Goal: Task Accomplishment & Management: Manage account settings

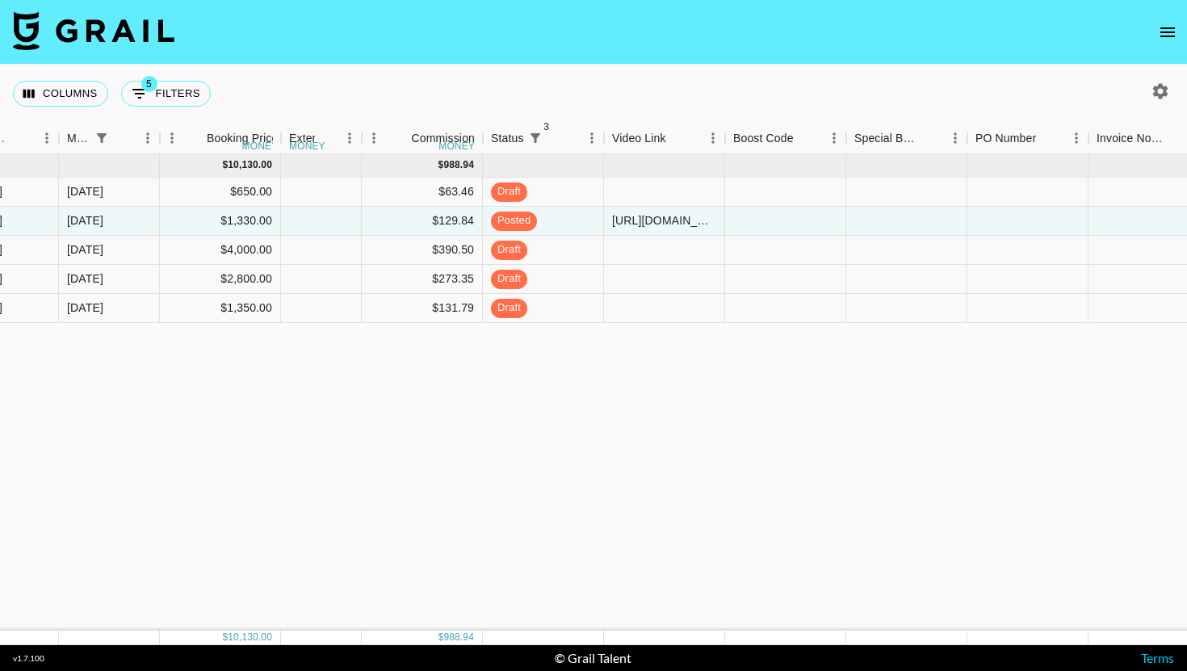
scroll to position [0, 1046]
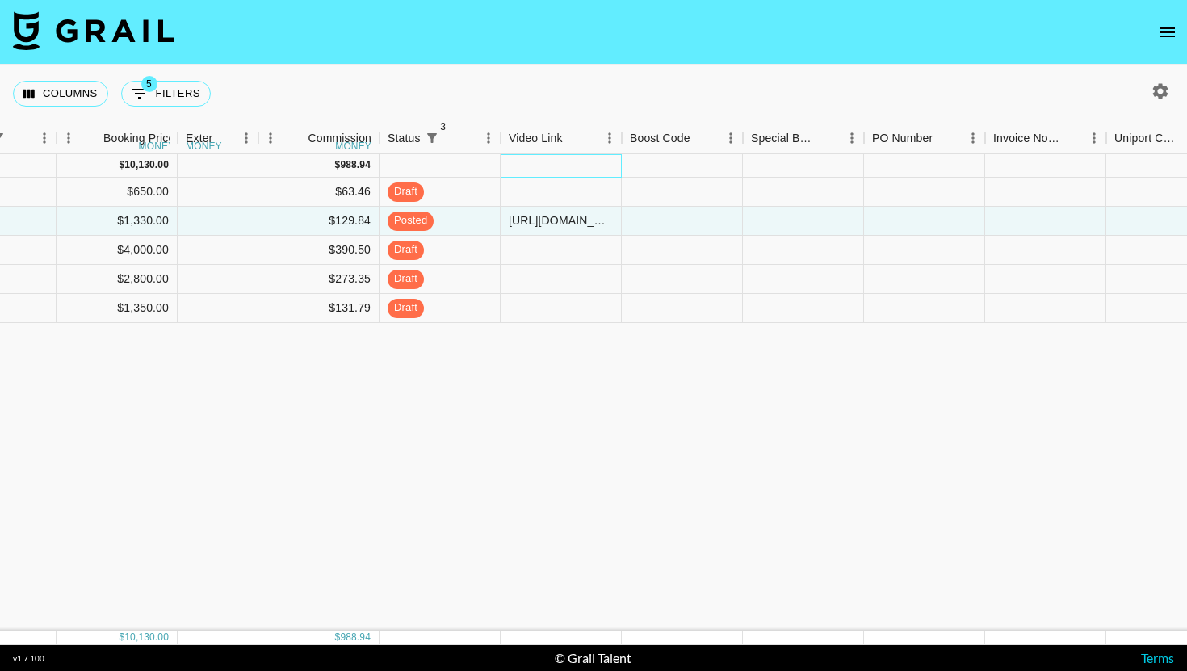
click at [564, 161] on div at bounding box center [561, 165] width 121 height 23
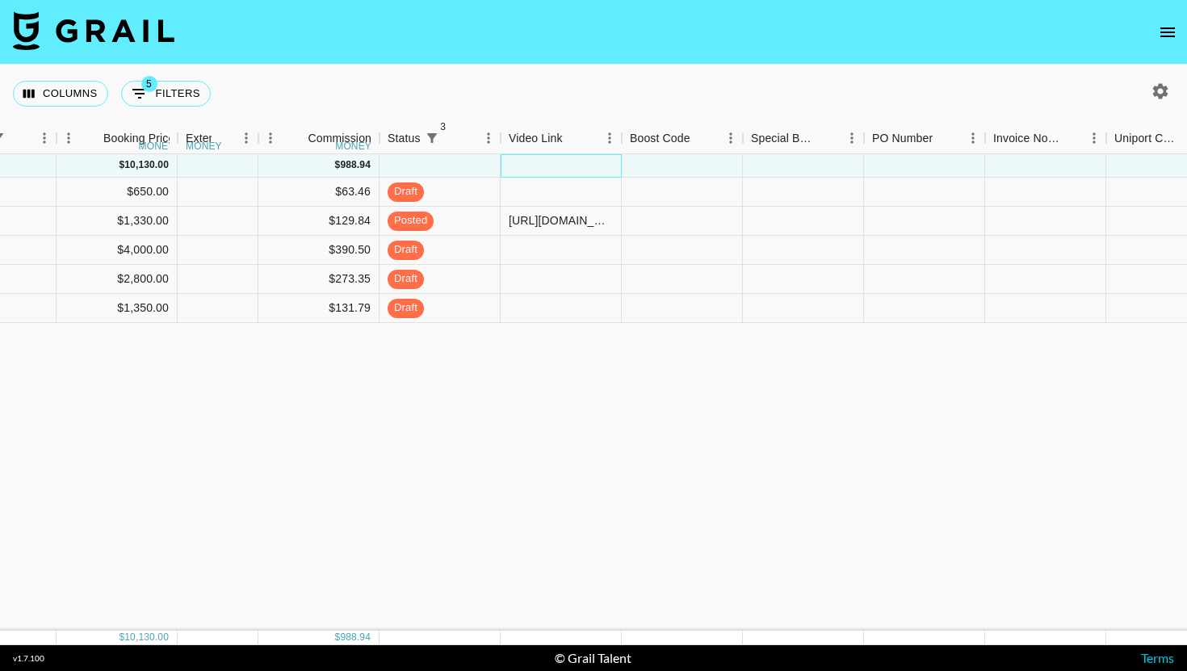
click at [556, 174] on div at bounding box center [561, 165] width 121 height 23
click at [552, 184] on div at bounding box center [561, 192] width 121 height 29
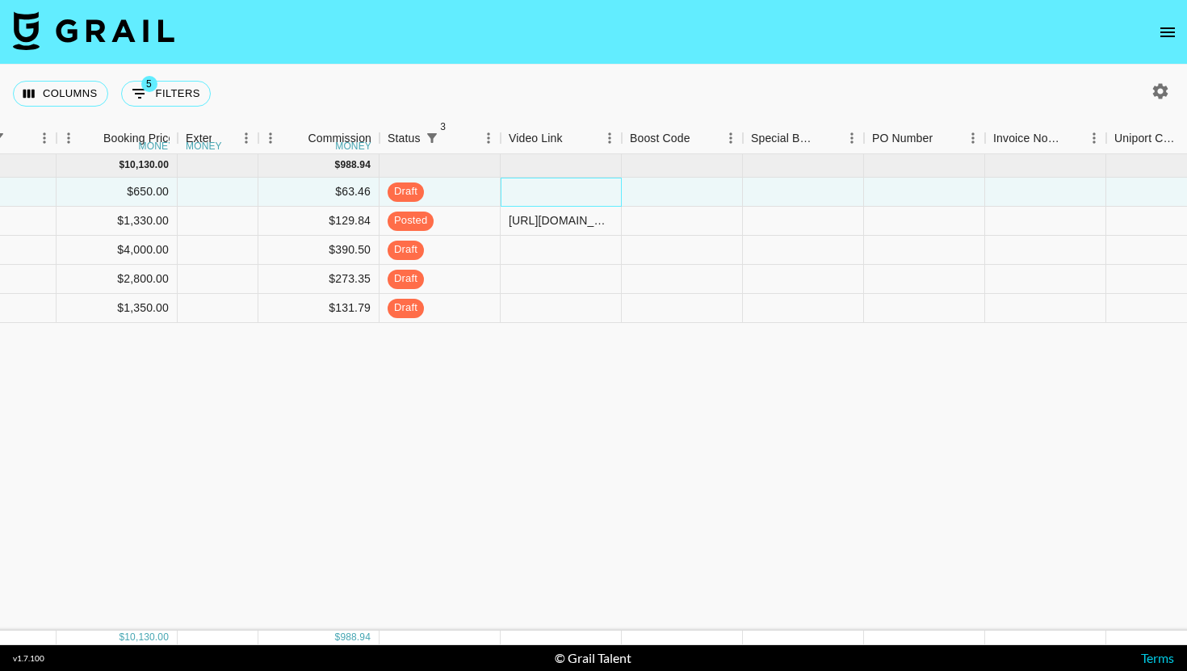
click at [552, 184] on div at bounding box center [561, 192] width 121 height 29
type input "[URL][DOMAIN_NAME]"
click at [682, 191] on div at bounding box center [682, 192] width 121 height 29
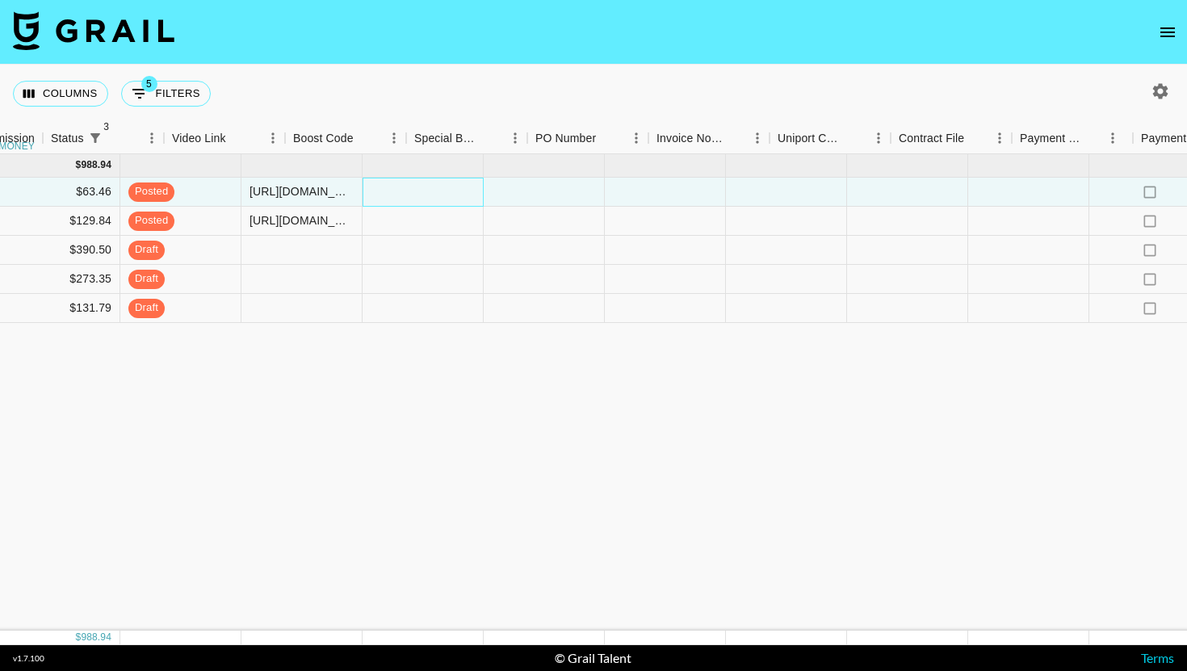
scroll to position [0, 1635]
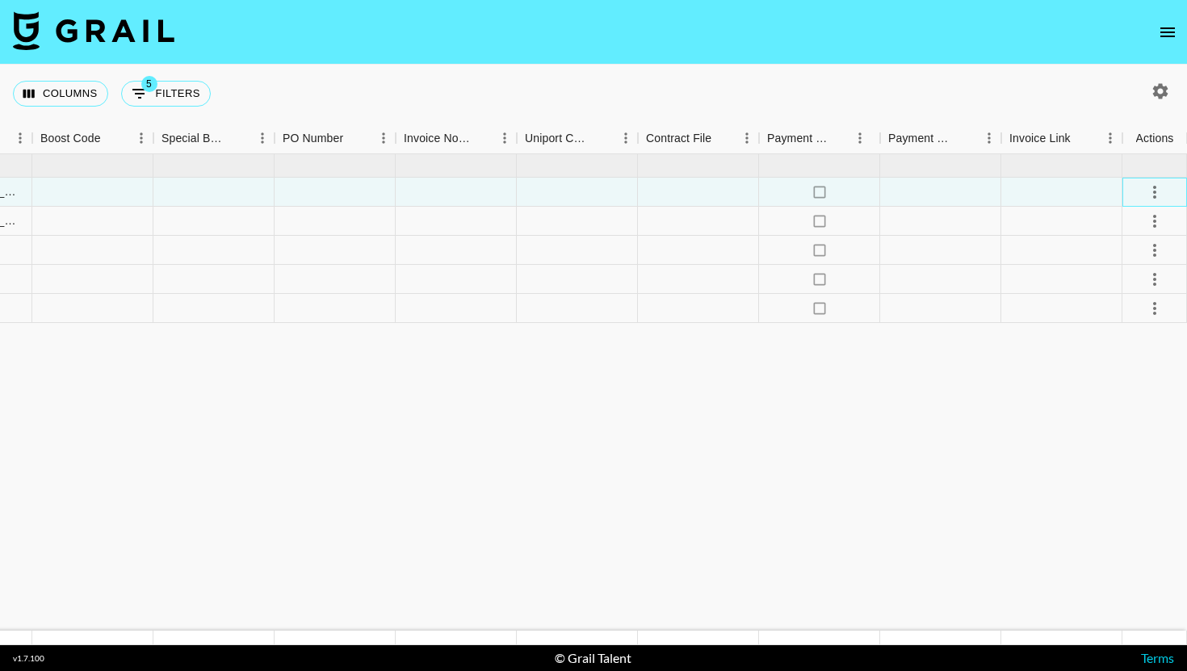
click at [1186, 202] on div at bounding box center [1154, 192] width 65 height 29
click at [1160, 195] on icon "select merge strategy" at bounding box center [1154, 191] width 19 height 19
click at [1137, 349] on div "Approve" at bounding box center [1119, 342] width 49 height 19
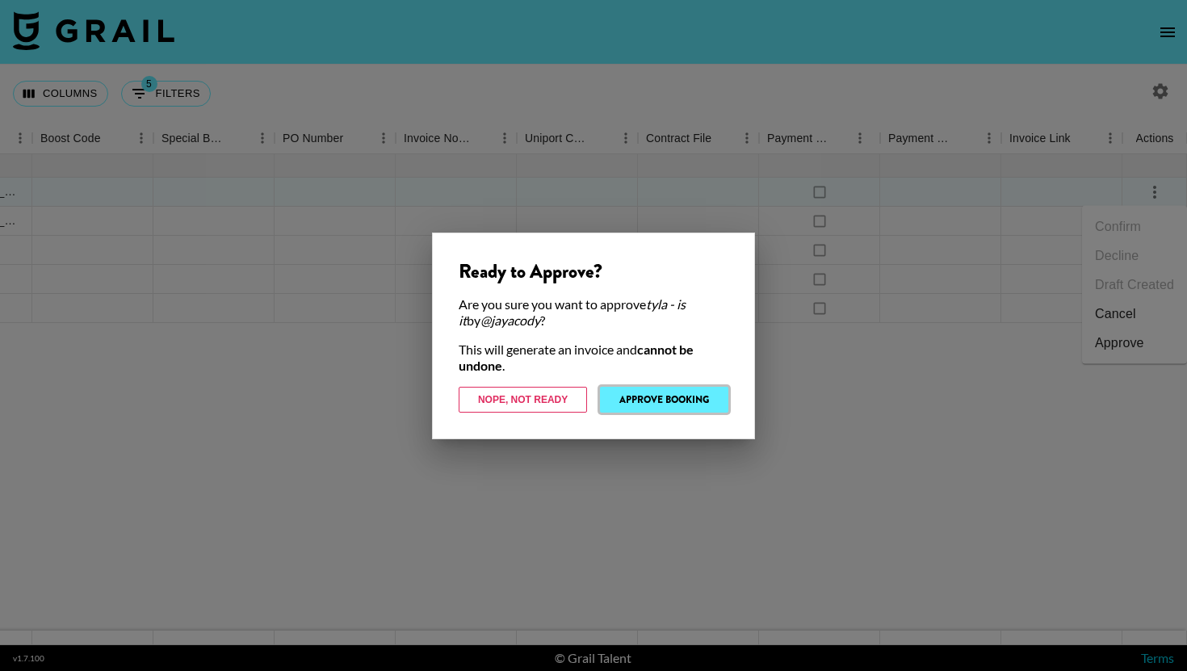
click at [673, 405] on button "Approve Booking" at bounding box center [664, 400] width 128 height 26
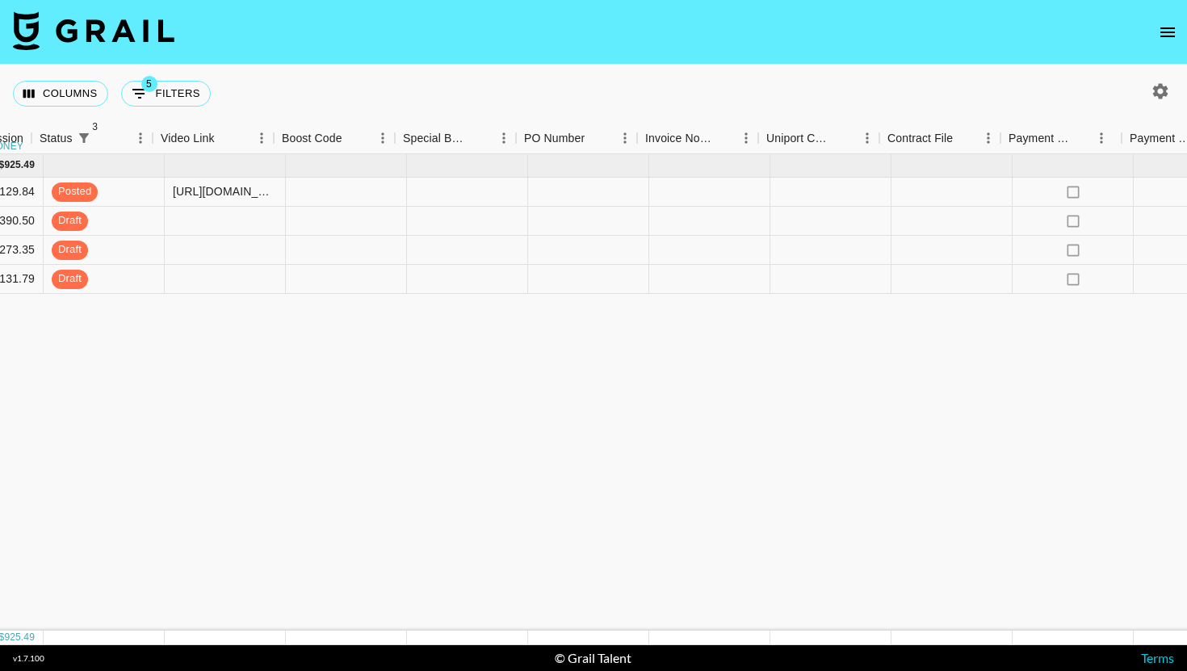
scroll to position [0, 1394]
click at [959, 223] on div at bounding box center [939, 221] width 121 height 29
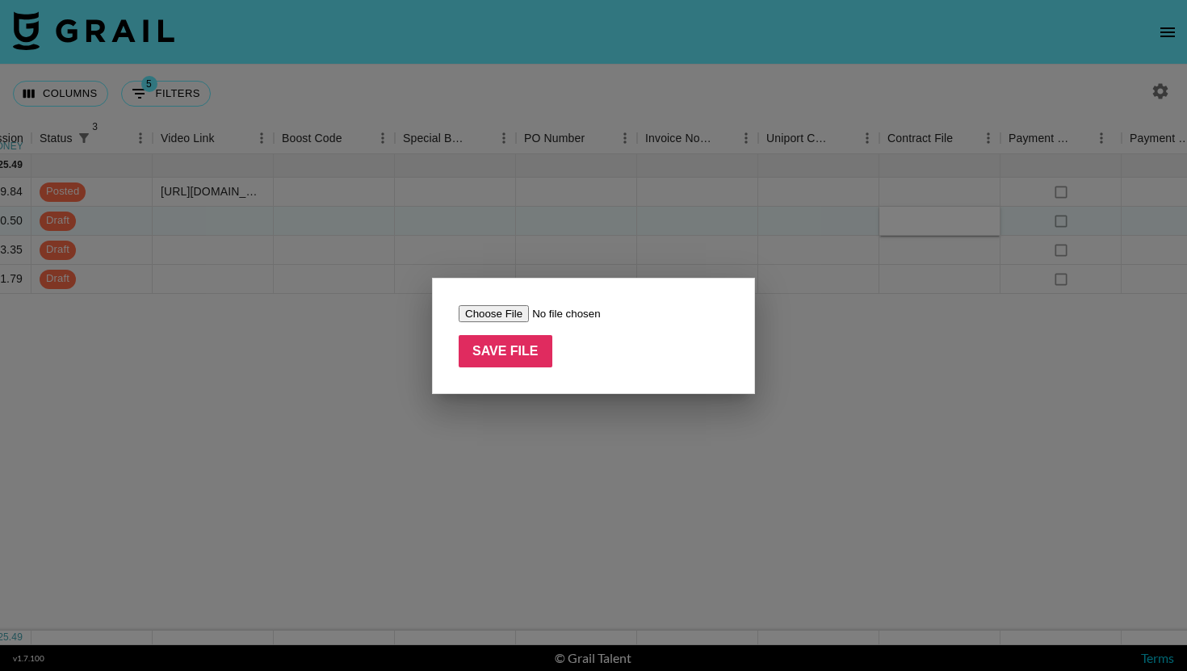
click at [502, 320] on input "file" at bounding box center [561, 313] width 204 height 17
type input "C:\fakepath\margrowth video 1.pdf"
click at [535, 342] on input "Save File" at bounding box center [506, 351] width 94 height 32
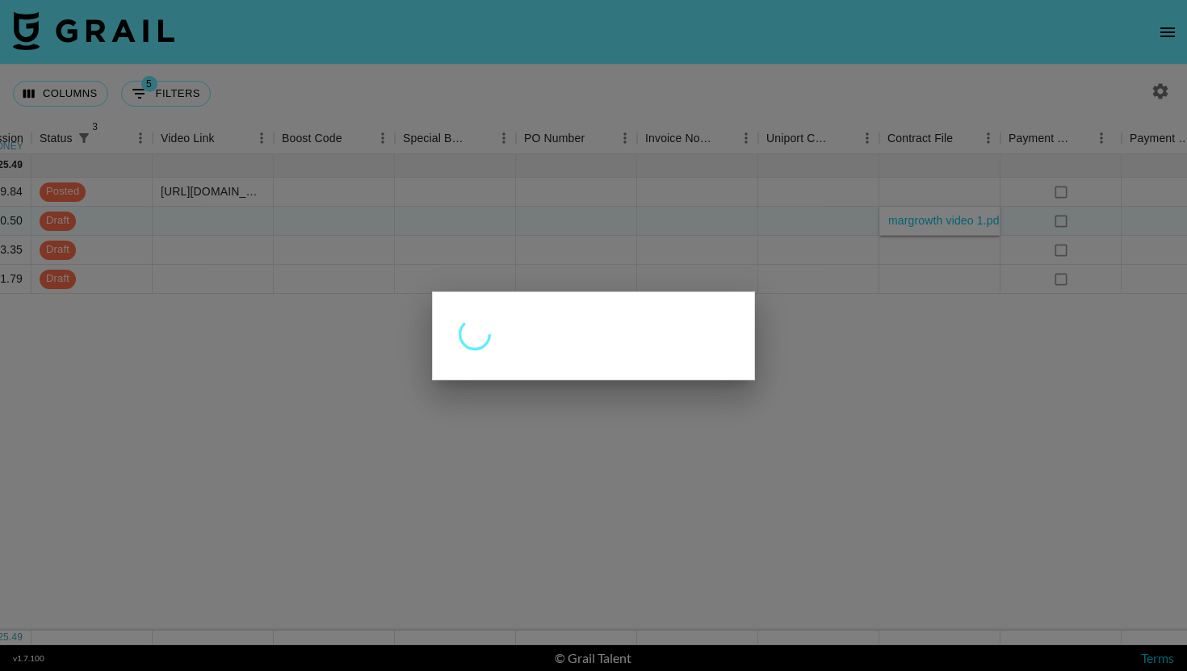
click at [1112, 236] on div at bounding box center [593, 335] width 1187 height 671
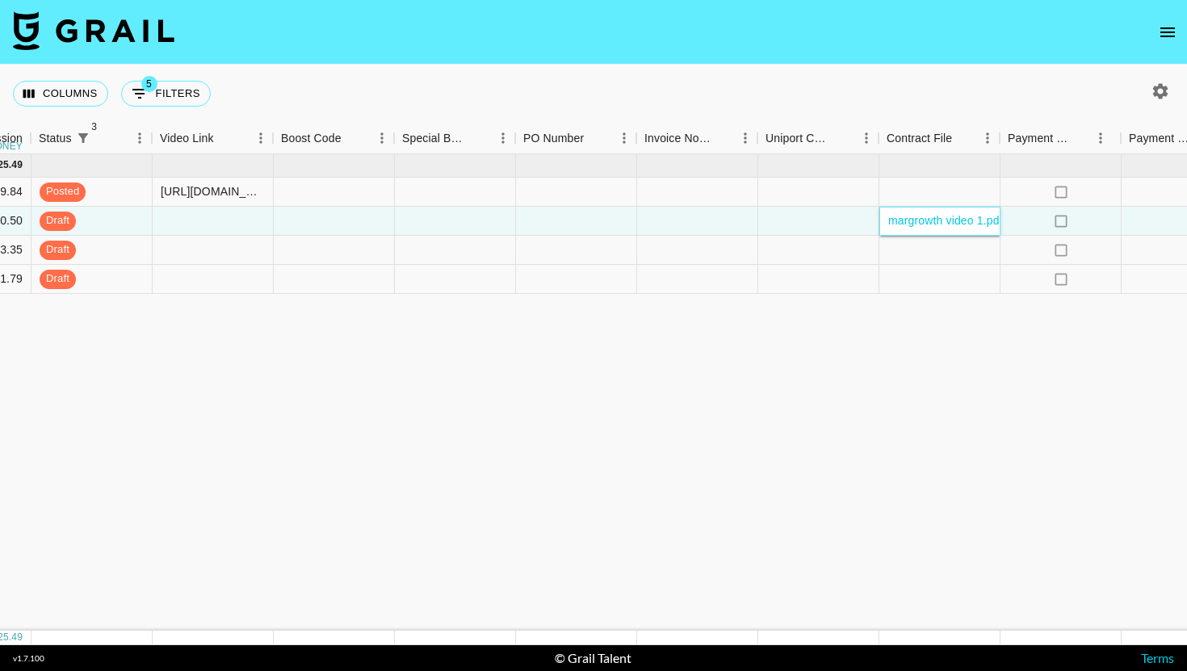
scroll to position [0, 1635]
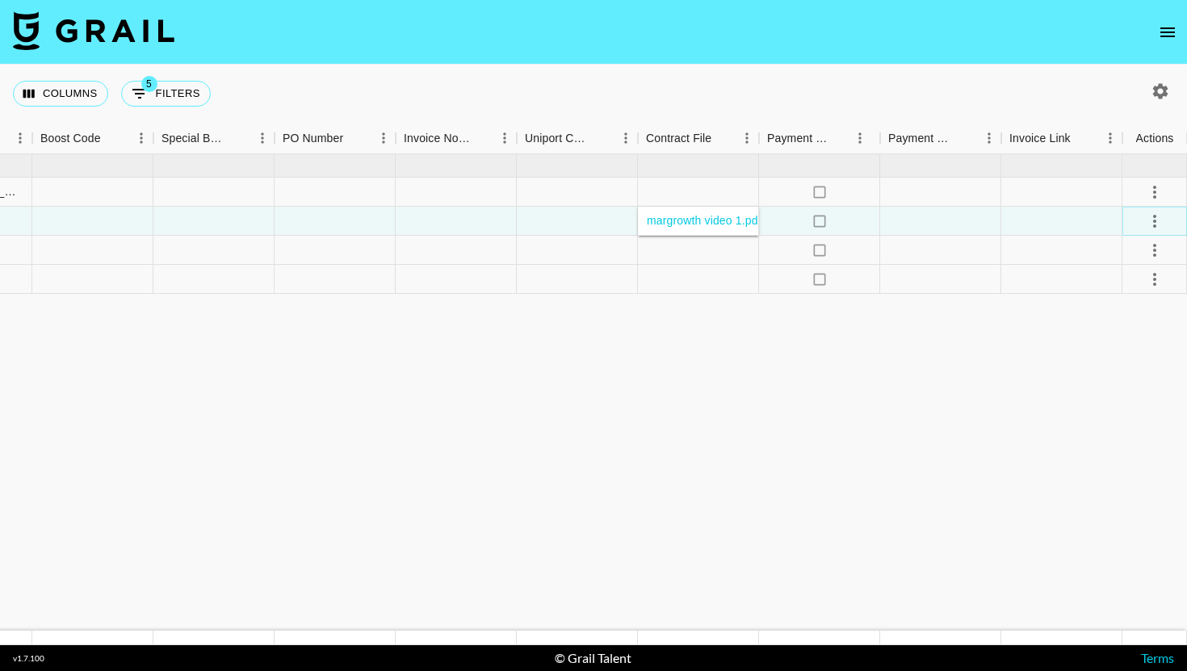
click at [1165, 222] on button "select merge strategy" at bounding box center [1154, 221] width 27 height 27
click at [1152, 371] on li "Approve" at bounding box center [1134, 372] width 105 height 29
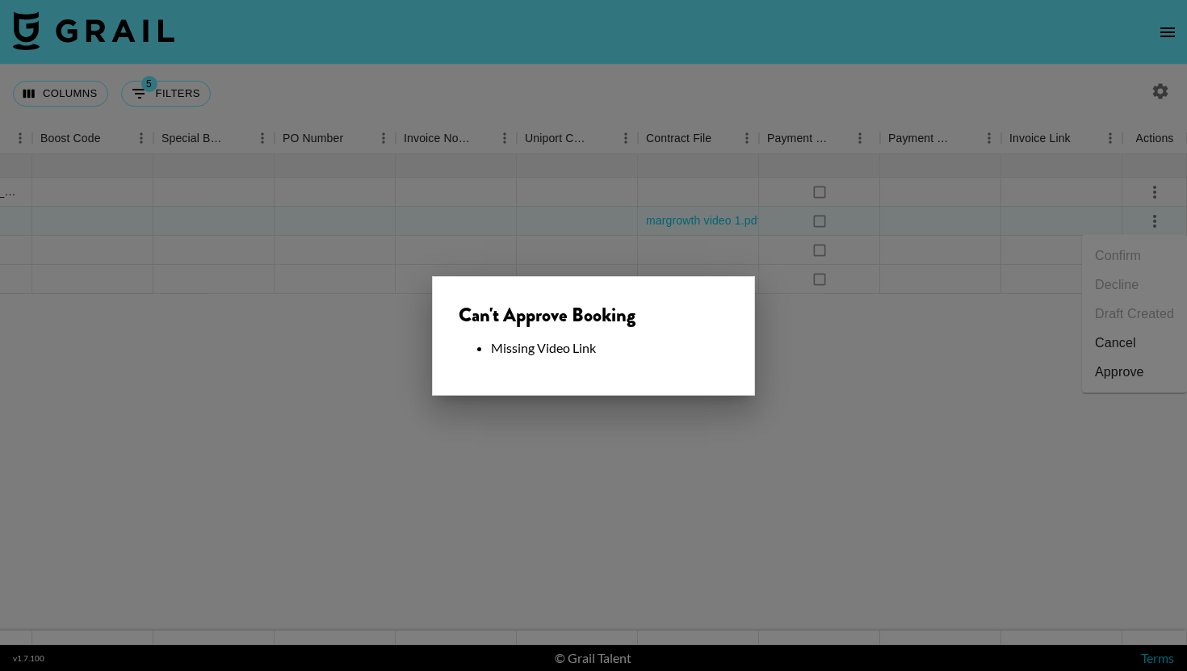
click at [665, 361] on div "Can't Approve Booking Missing Video Link" at bounding box center [593, 336] width 323 height 120
click at [564, 189] on div at bounding box center [593, 335] width 1187 height 671
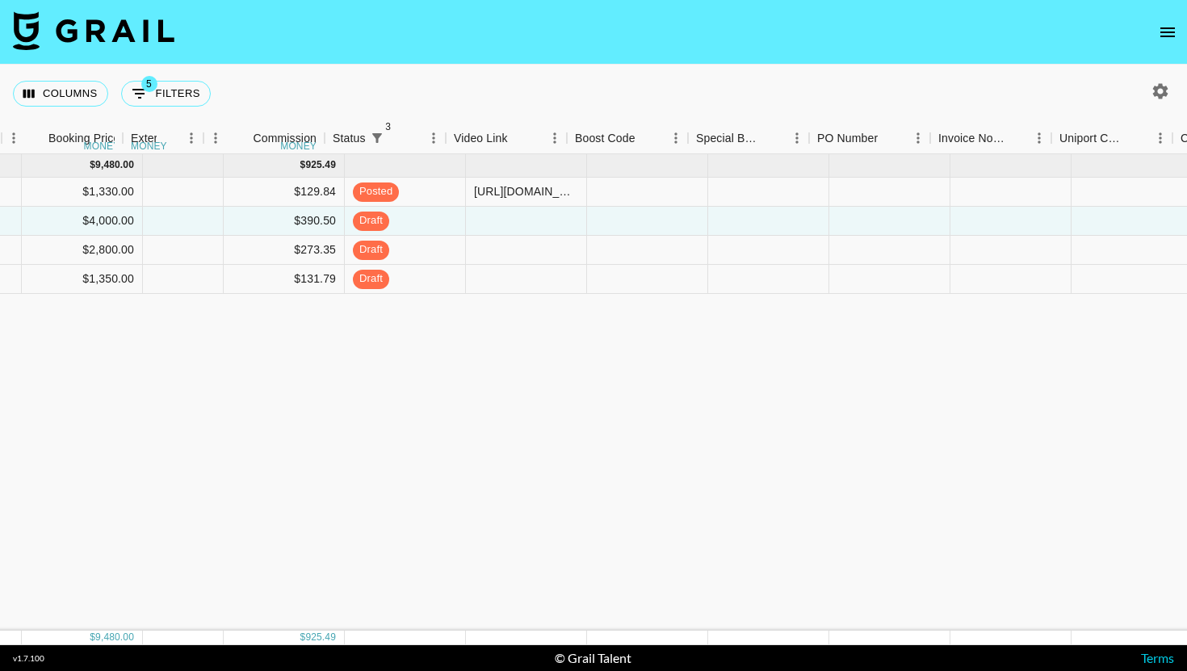
scroll to position [0, 1234]
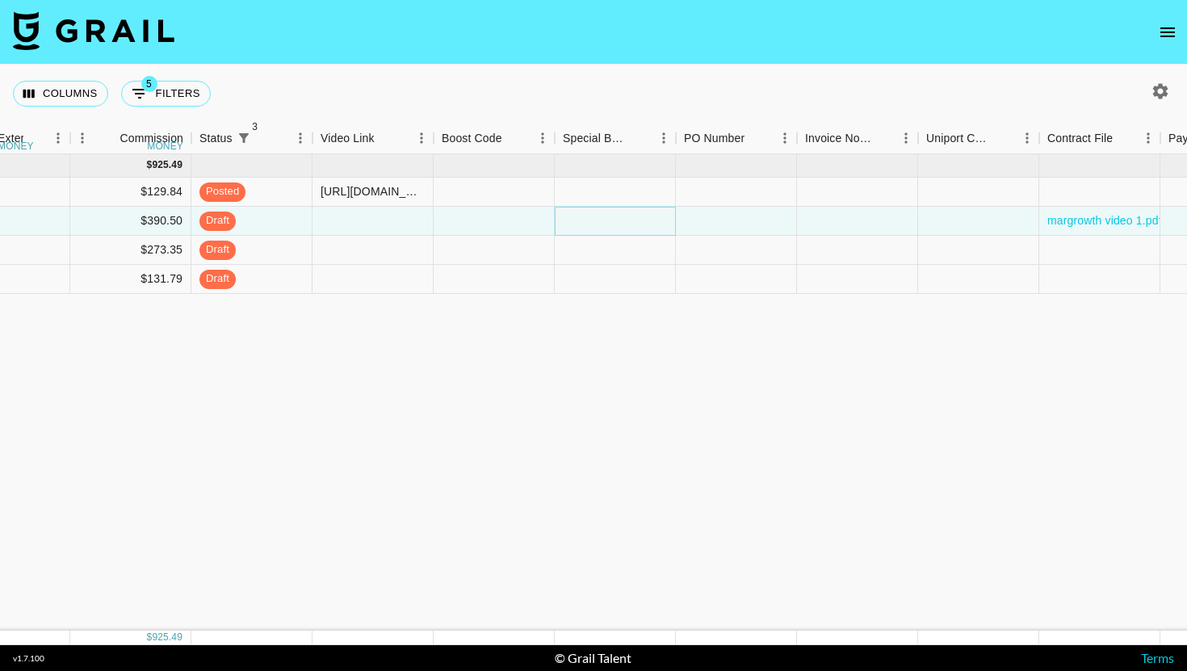
click at [663, 208] on div at bounding box center [615, 221] width 121 height 29
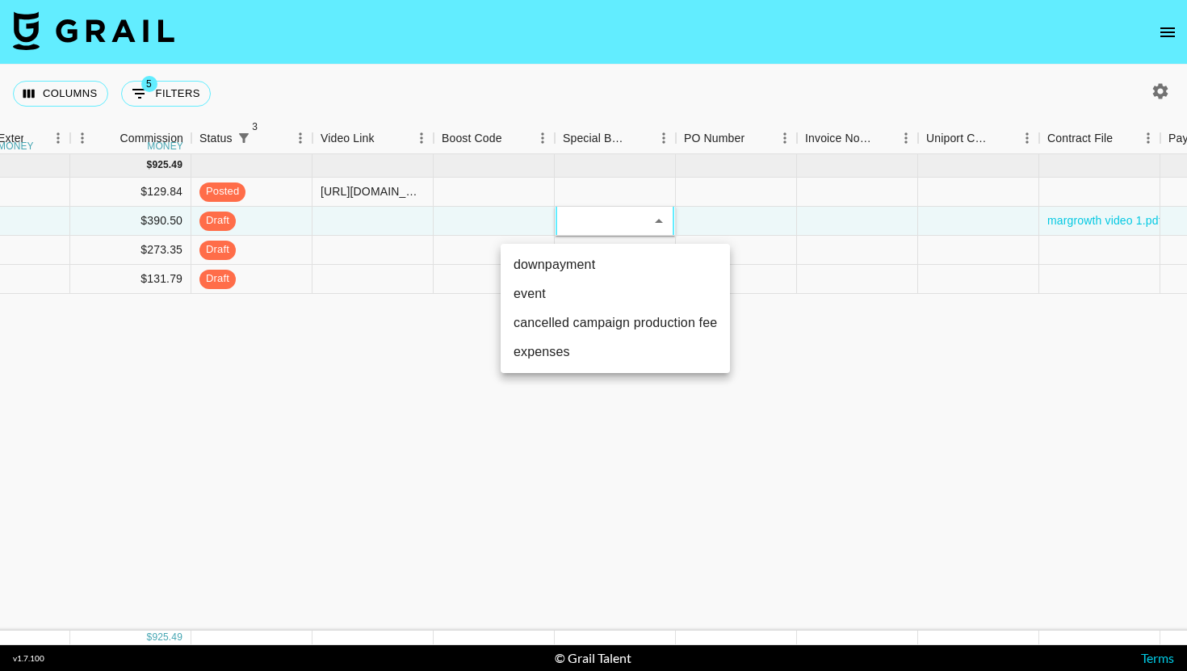
click at [583, 266] on li "downpayment" at bounding box center [615, 264] width 229 height 29
type input "downpayment"
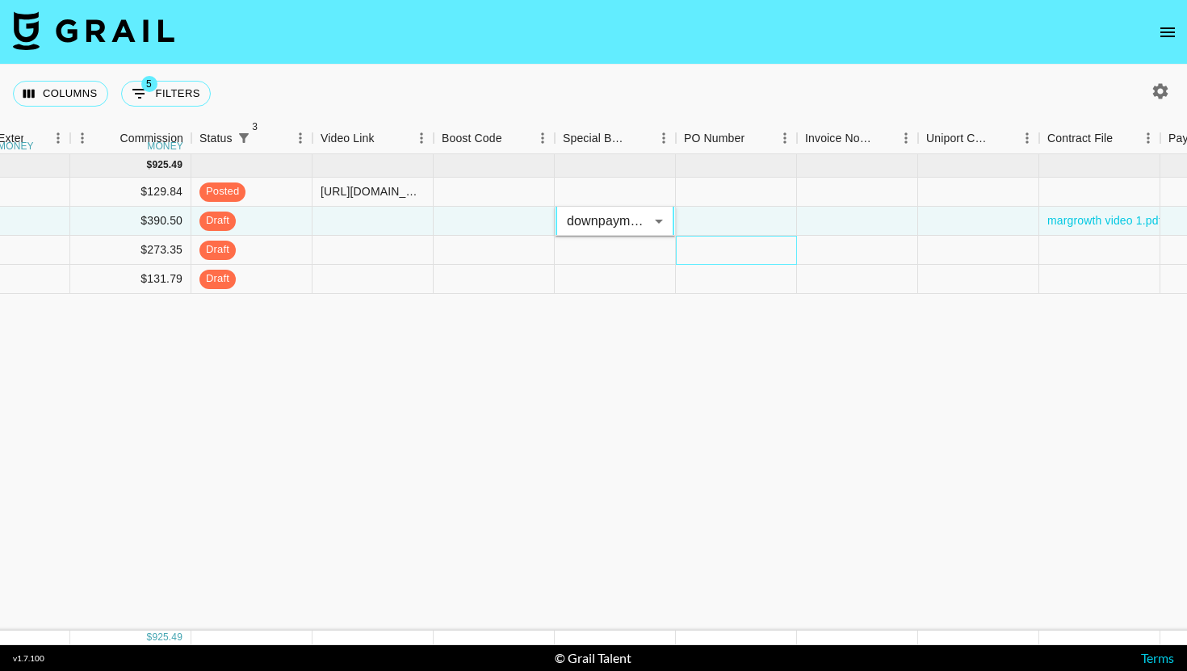
click at [753, 241] on div at bounding box center [736, 250] width 121 height 29
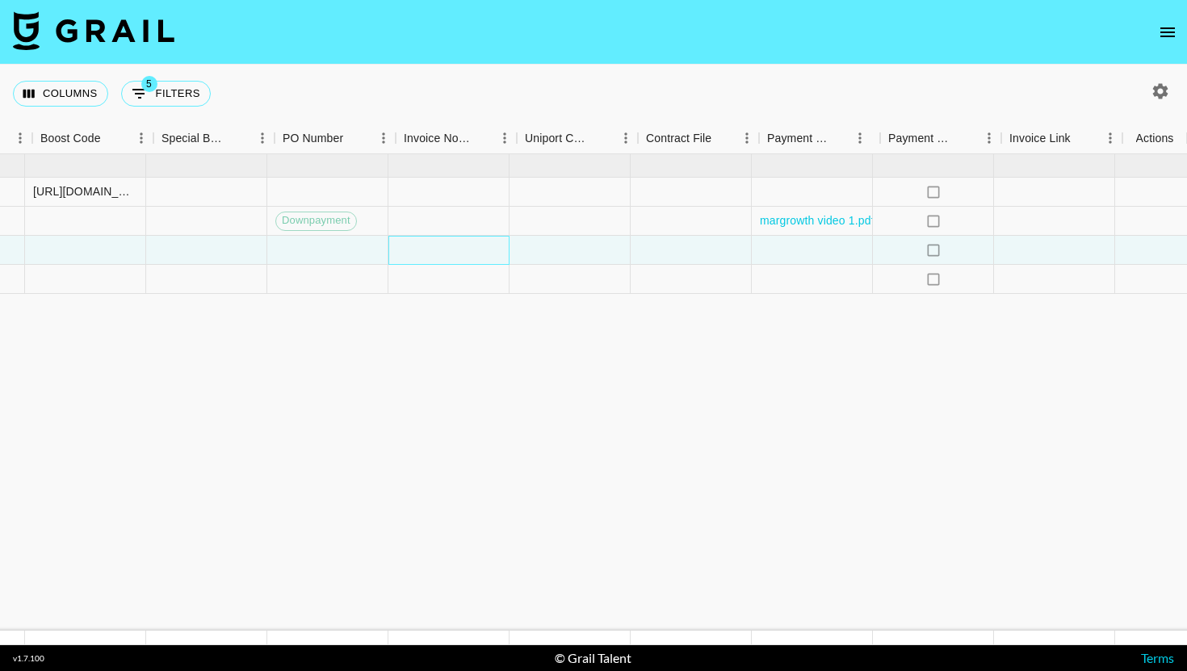
scroll to position [0, 1635]
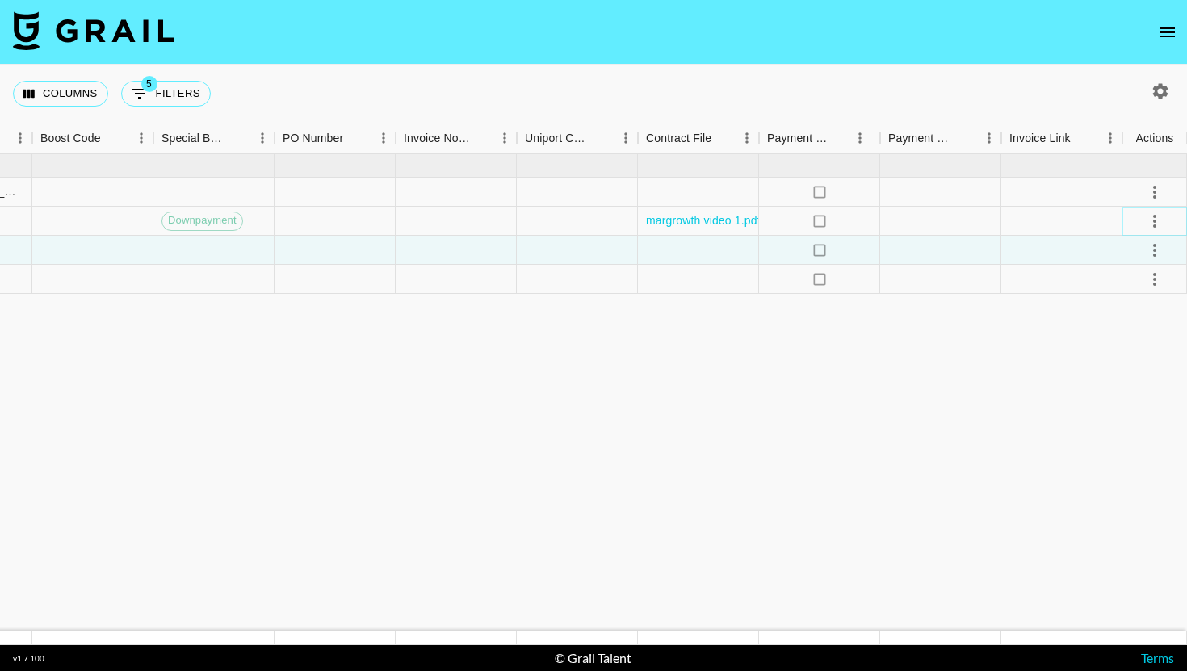
click at [1152, 217] on icon "select merge strategy" at bounding box center [1154, 221] width 19 height 19
click at [1145, 371] on li "Approve" at bounding box center [1134, 372] width 105 height 29
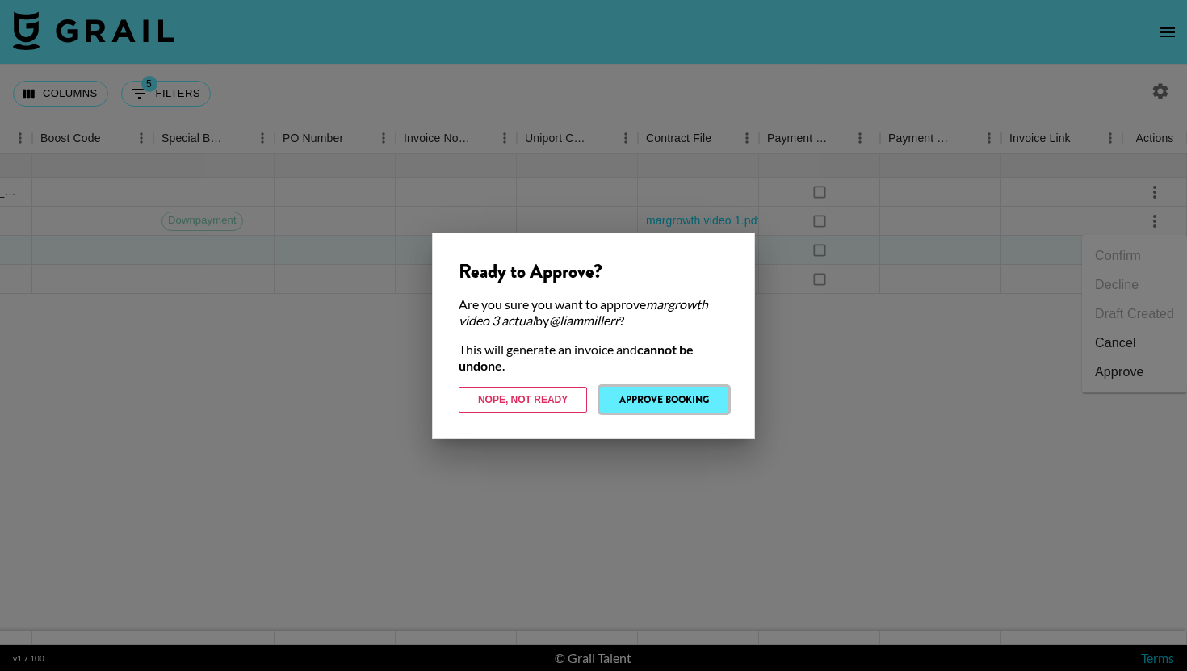
click at [714, 388] on button "Approve Booking" at bounding box center [664, 400] width 128 height 26
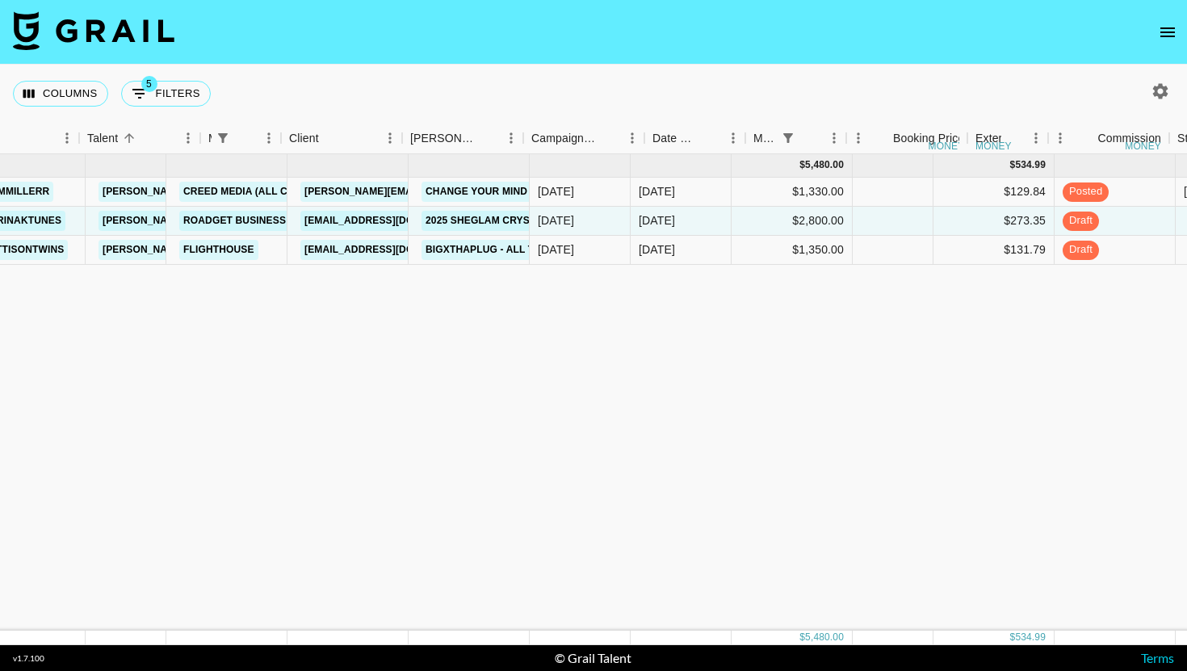
scroll to position [0, 208]
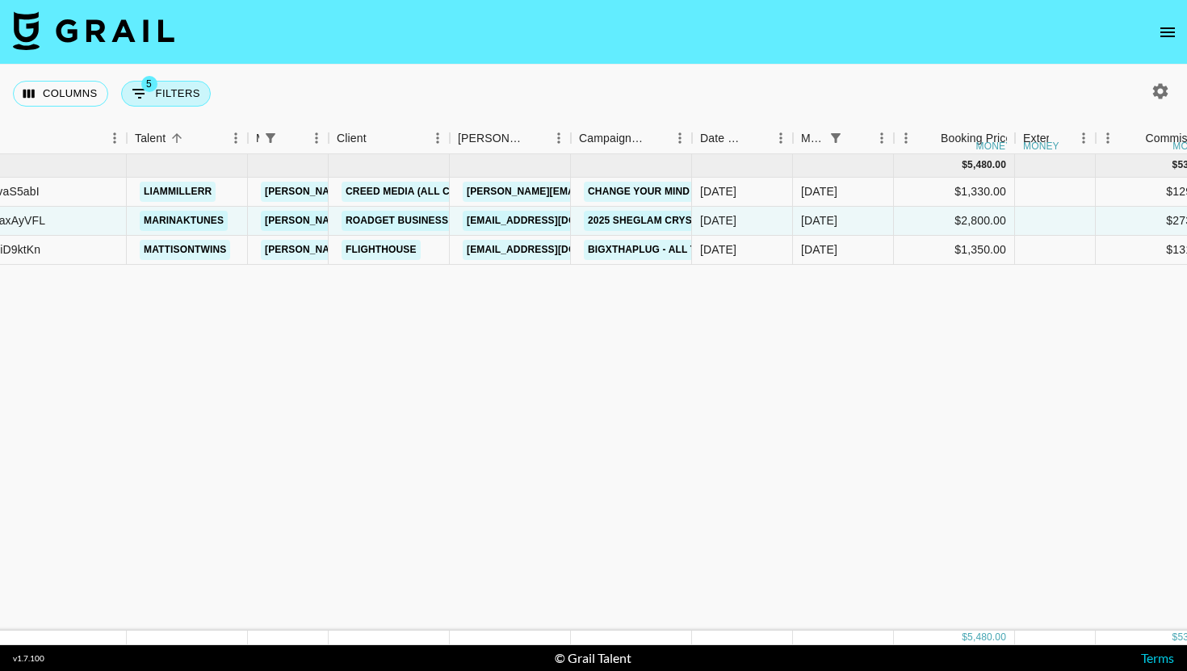
click at [177, 92] on button "5 Filters" at bounding box center [166, 94] width 90 height 26
select select "managerIds"
select select "status"
select select "not"
select select "declined"
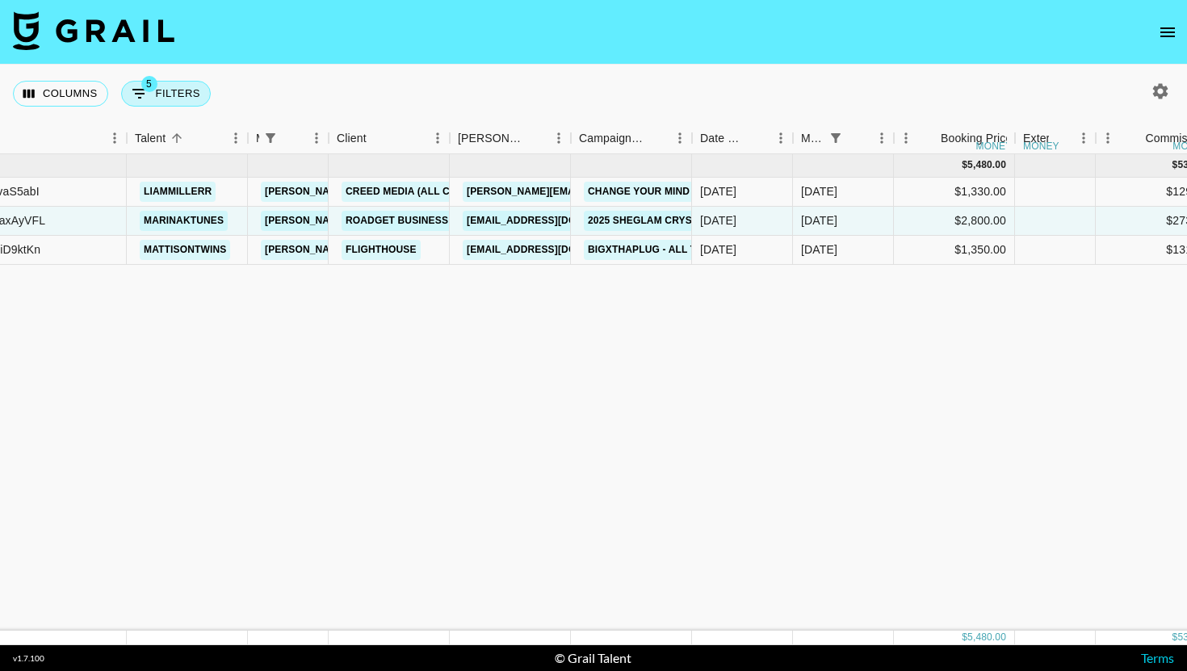
select select "status"
select select "not"
select select "cancelled"
select select "monthDue2"
select select "[DATE]"
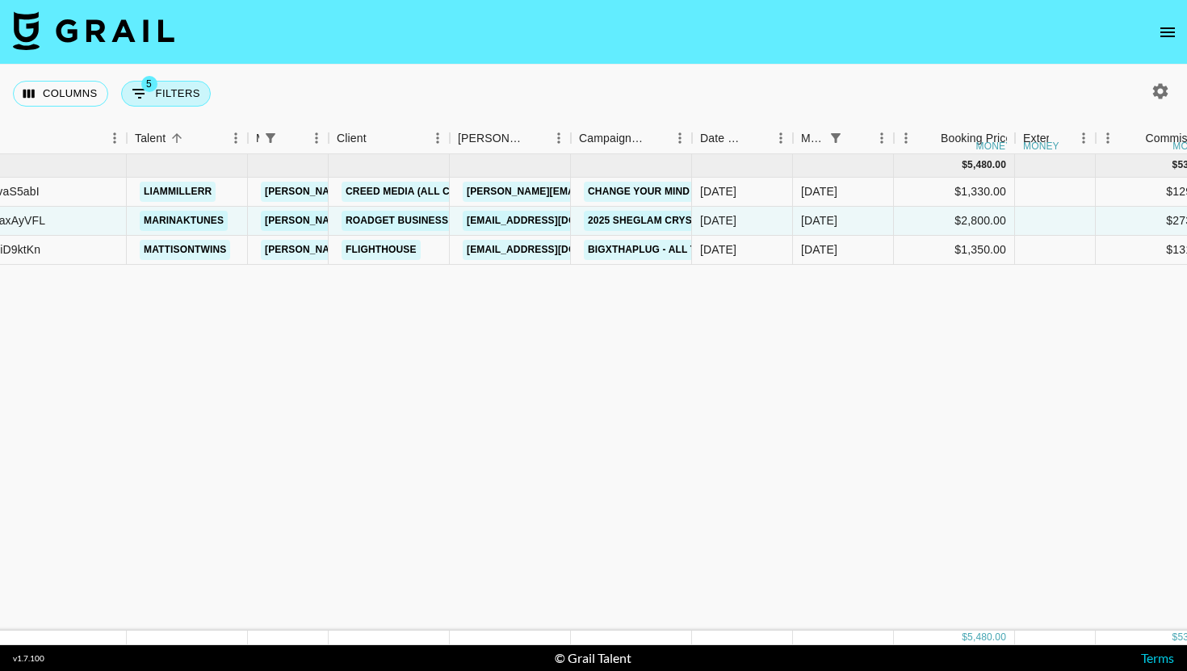
select select "status"
select select "not"
select select "approved"
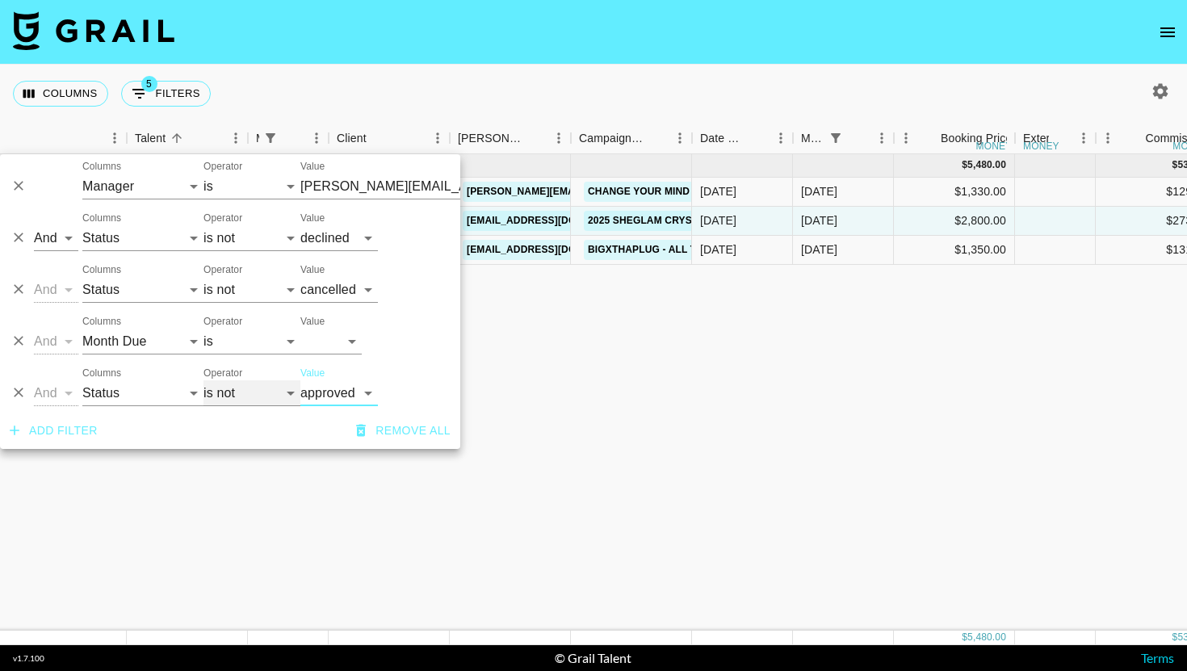
click at [264, 395] on select "is is not is any of is not any of" at bounding box center [251, 393] width 97 height 26
select select "is"
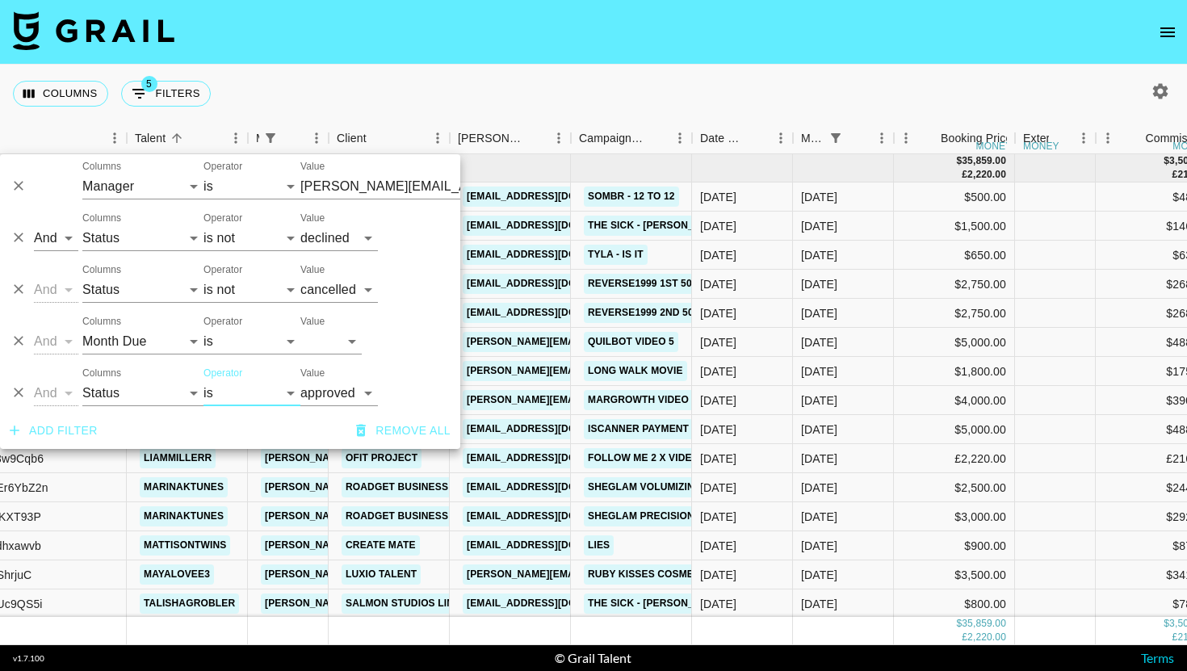
click at [736, 61] on nav at bounding box center [593, 32] width 1187 height 65
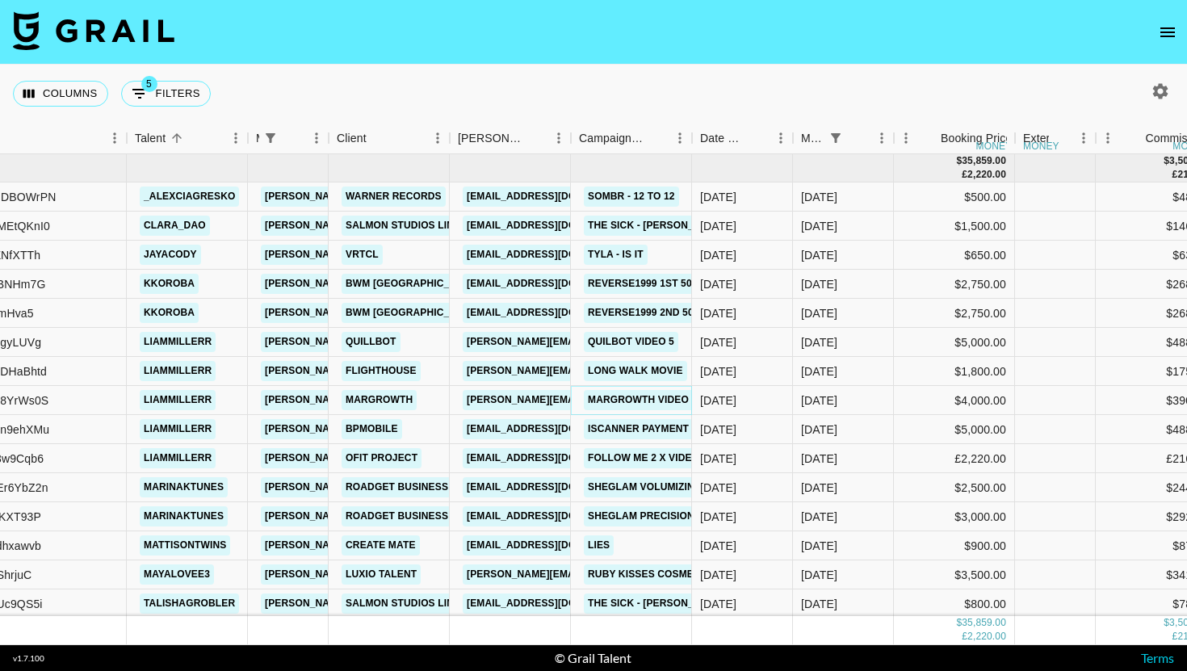
click at [657, 398] on link "margrowth video 3 actual" at bounding box center [664, 400] width 160 height 20
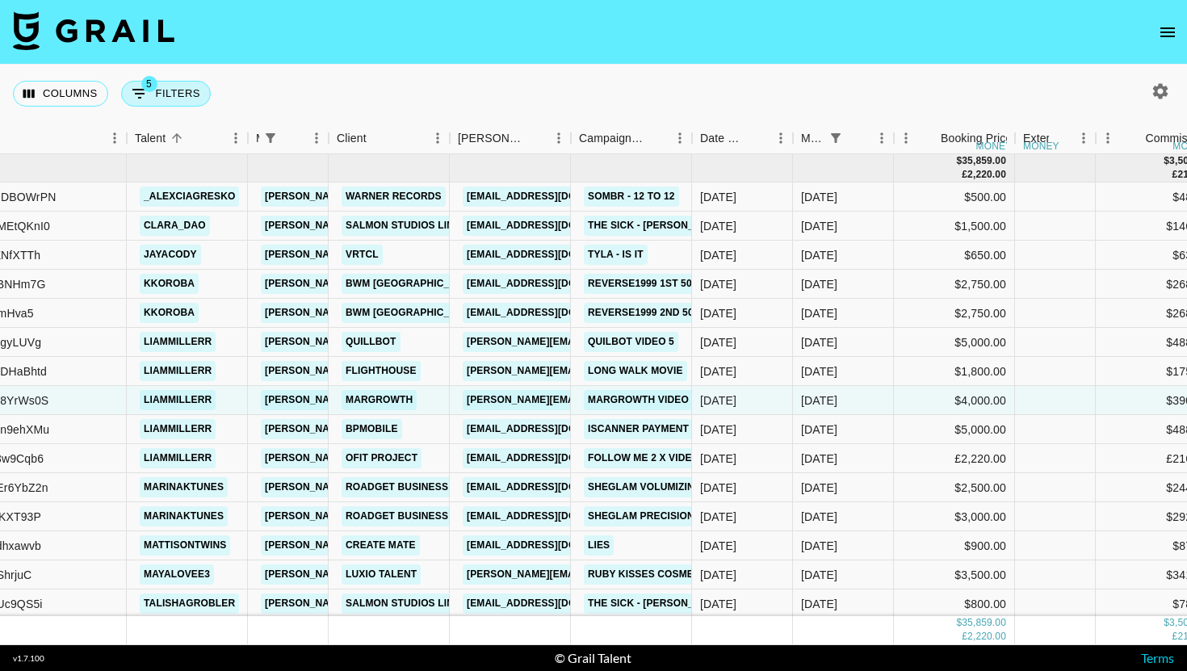
click at [166, 84] on button "5 Filters" at bounding box center [166, 94] width 90 height 26
select select "managerIds"
select select "status"
select select "not"
select select "declined"
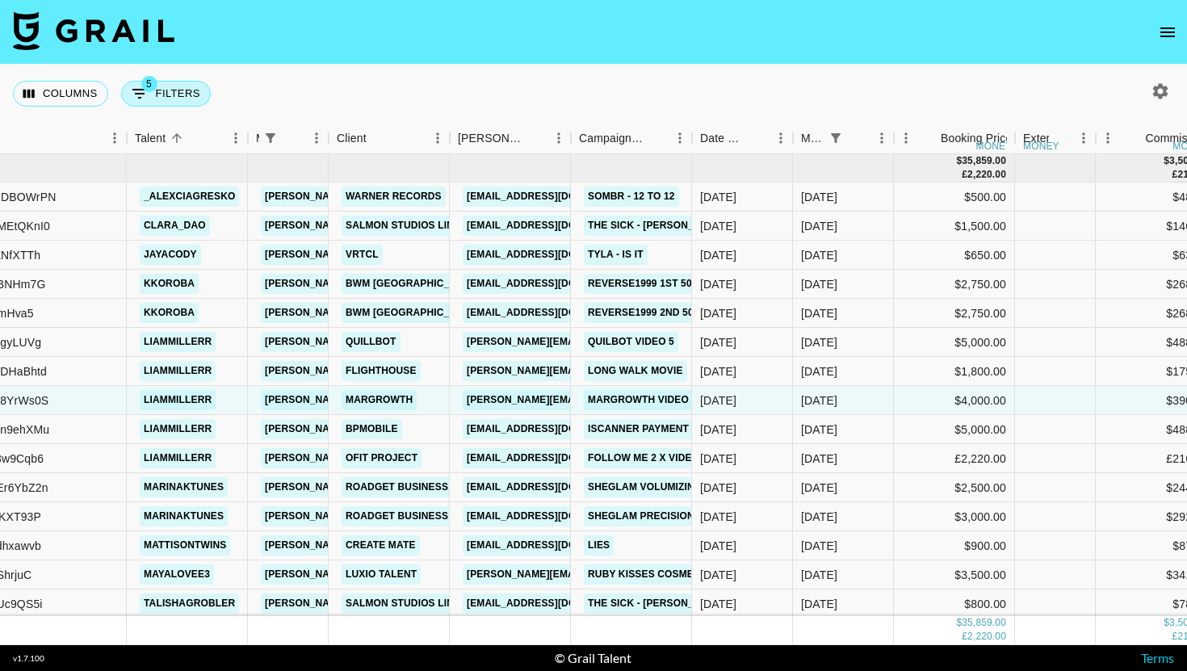
select select "status"
select select "not"
select select "cancelled"
select select "monthDue2"
select select "[DATE]"
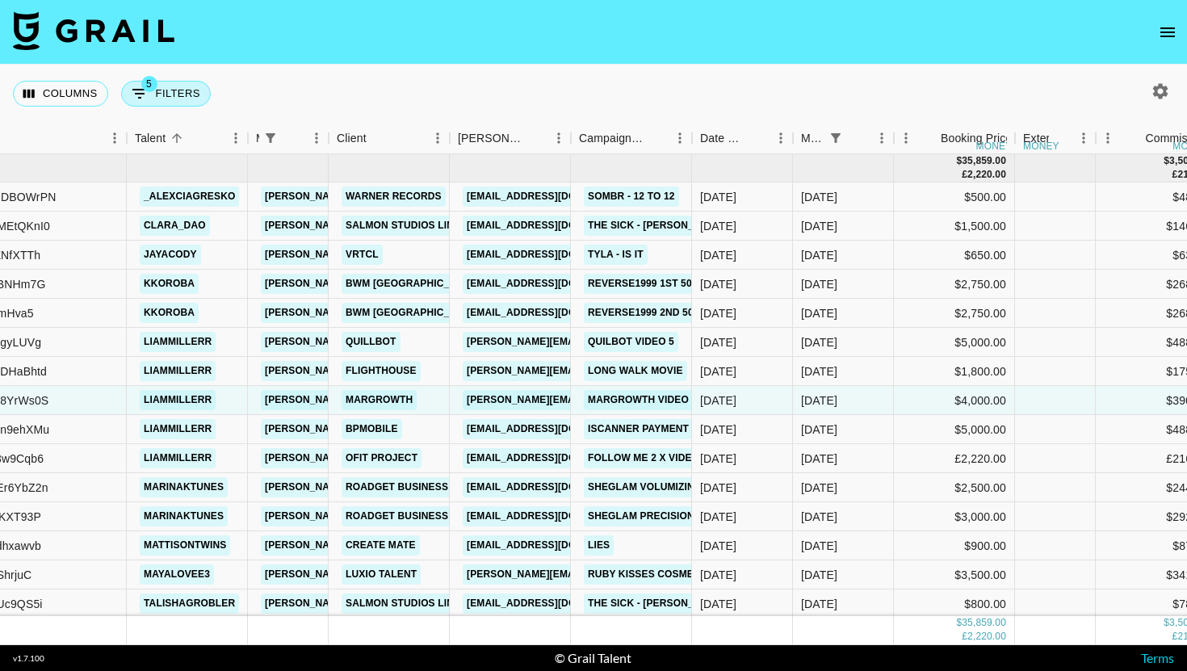
select select "status"
select select "approved"
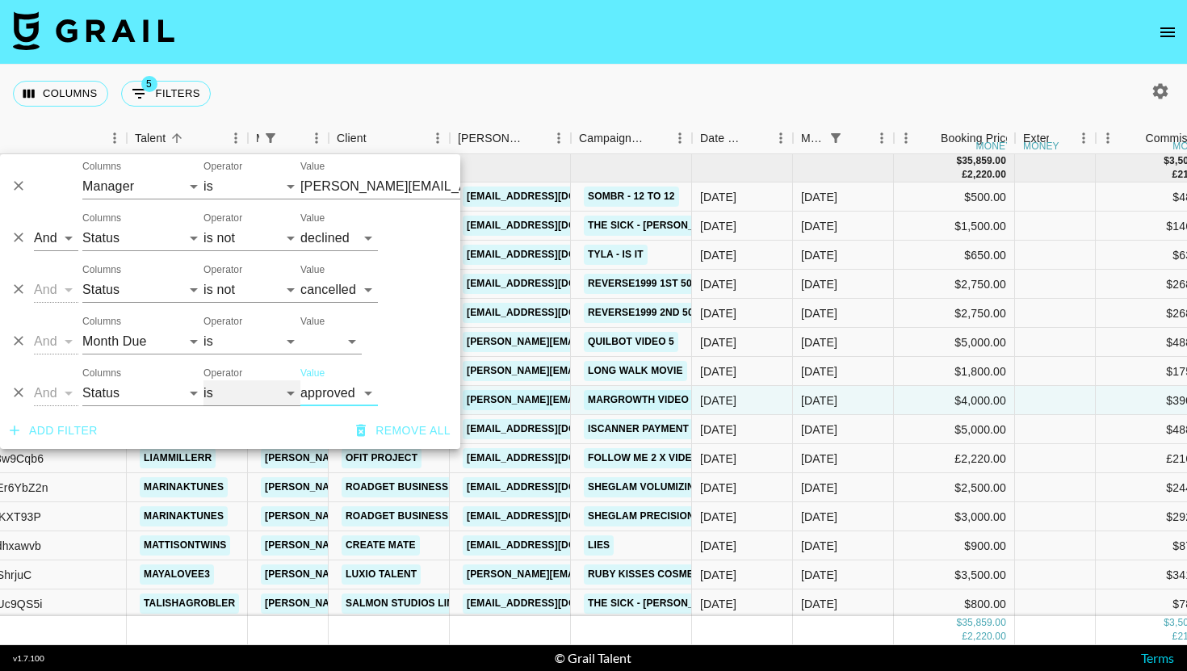
click at [241, 399] on select "is is not is any of is not any of" at bounding box center [251, 393] width 97 height 26
select select "not"
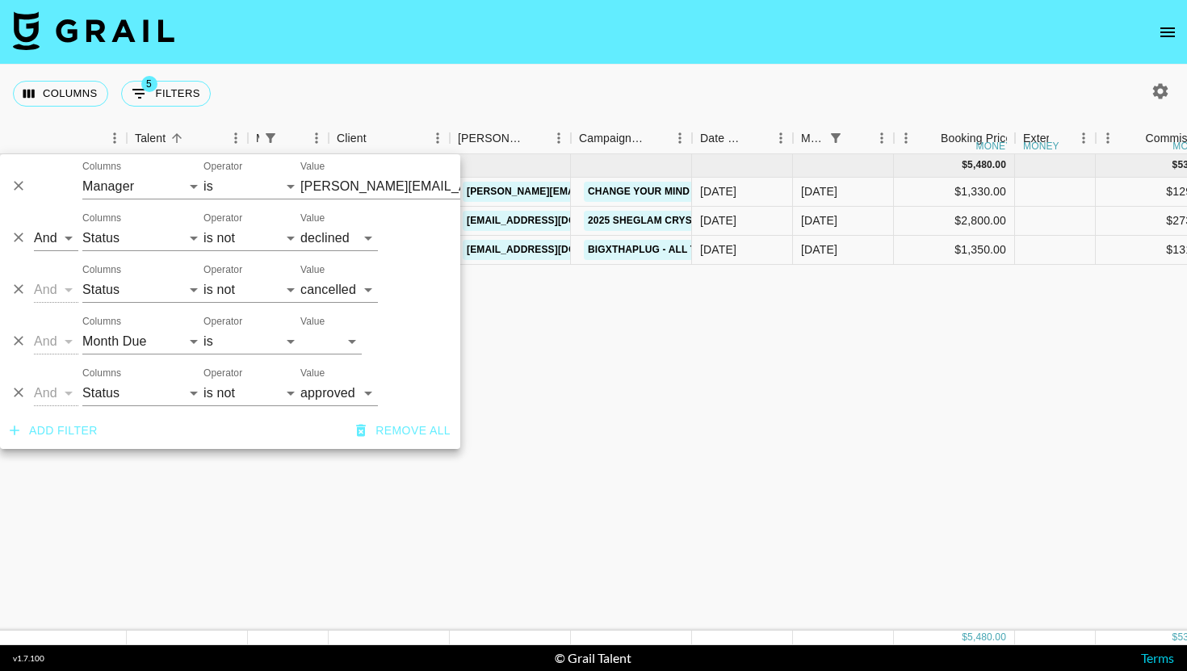
click at [612, 102] on div "Columns 5 Filters + Booking" at bounding box center [593, 94] width 1187 height 58
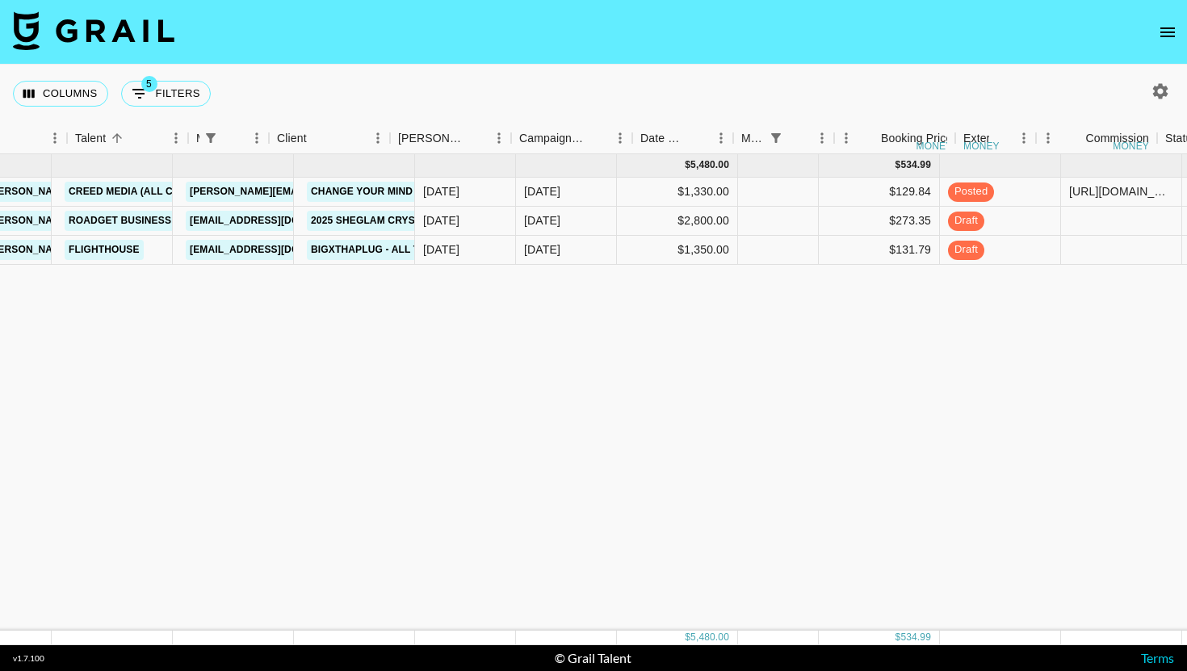
scroll to position [0, 609]
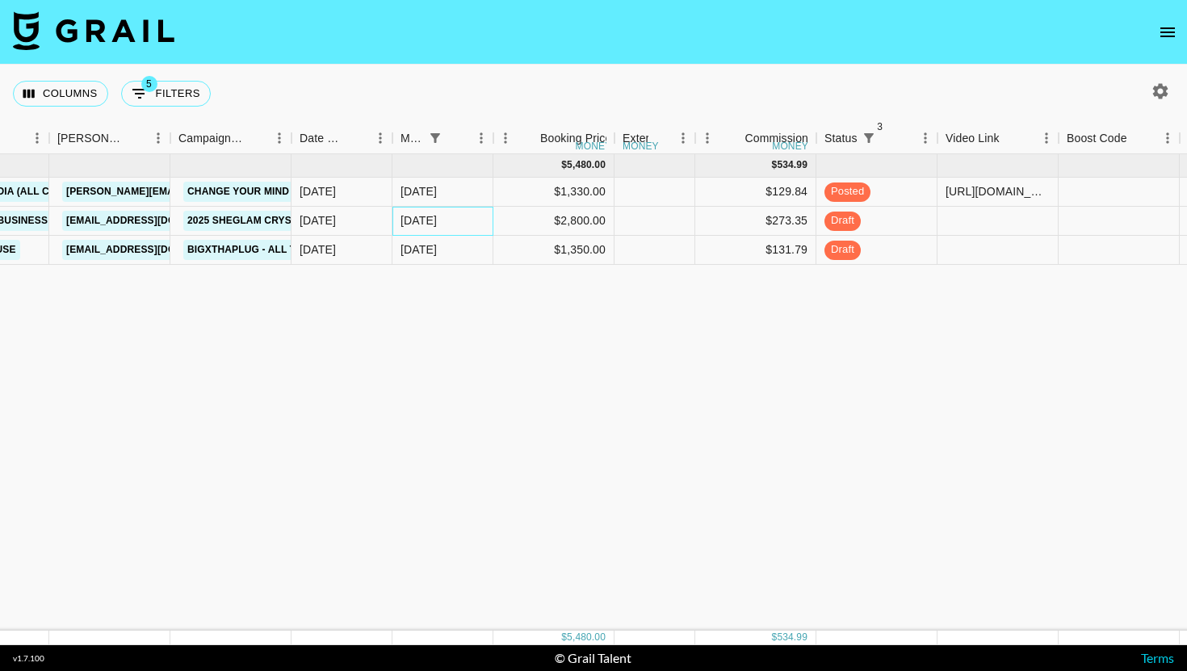
click at [444, 224] on div "[DATE]" at bounding box center [442, 221] width 101 height 29
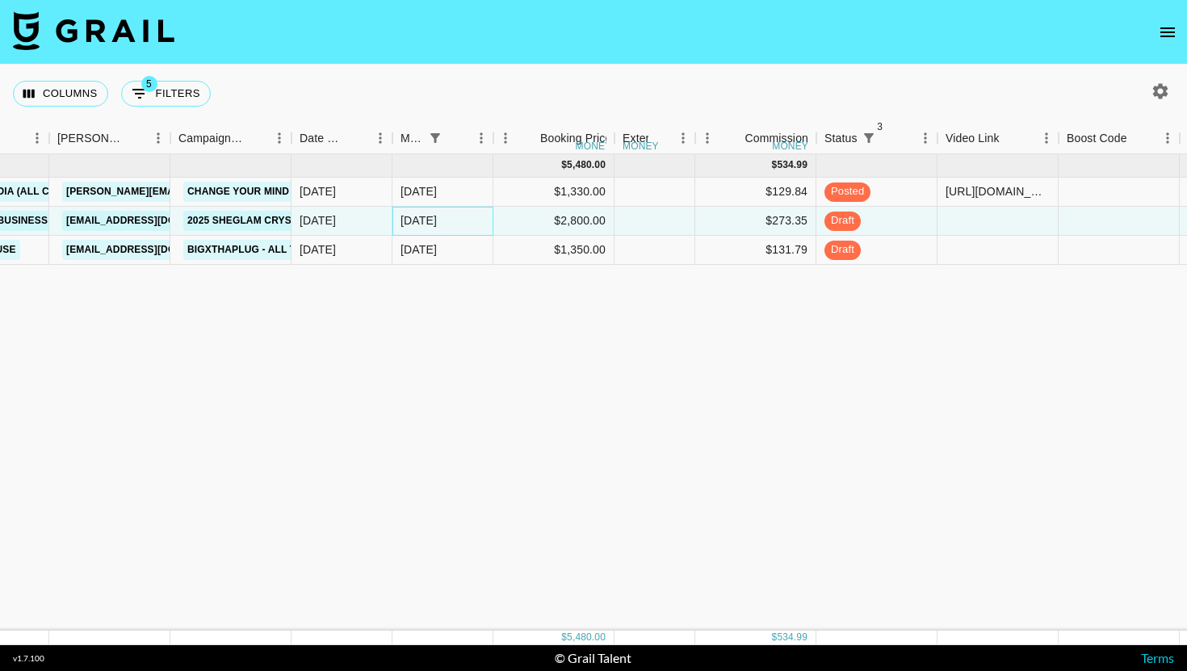
click at [444, 224] on div "[DATE]" at bounding box center [442, 221] width 101 height 29
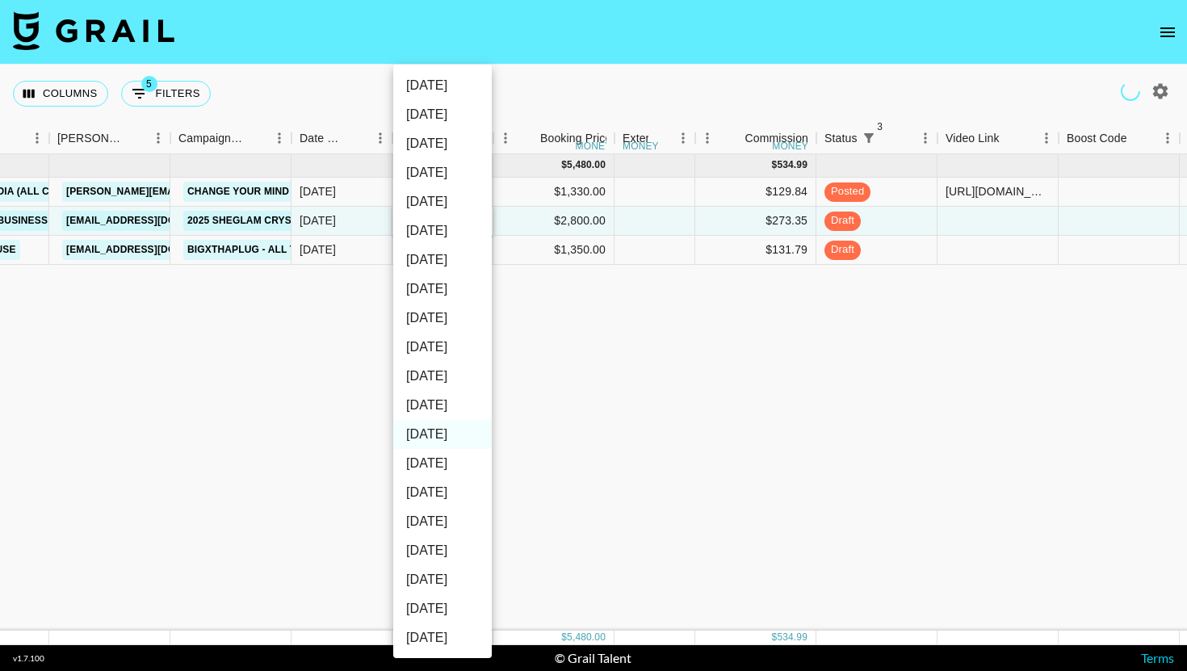
click at [701, 283] on div at bounding box center [593, 335] width 1187 height 671
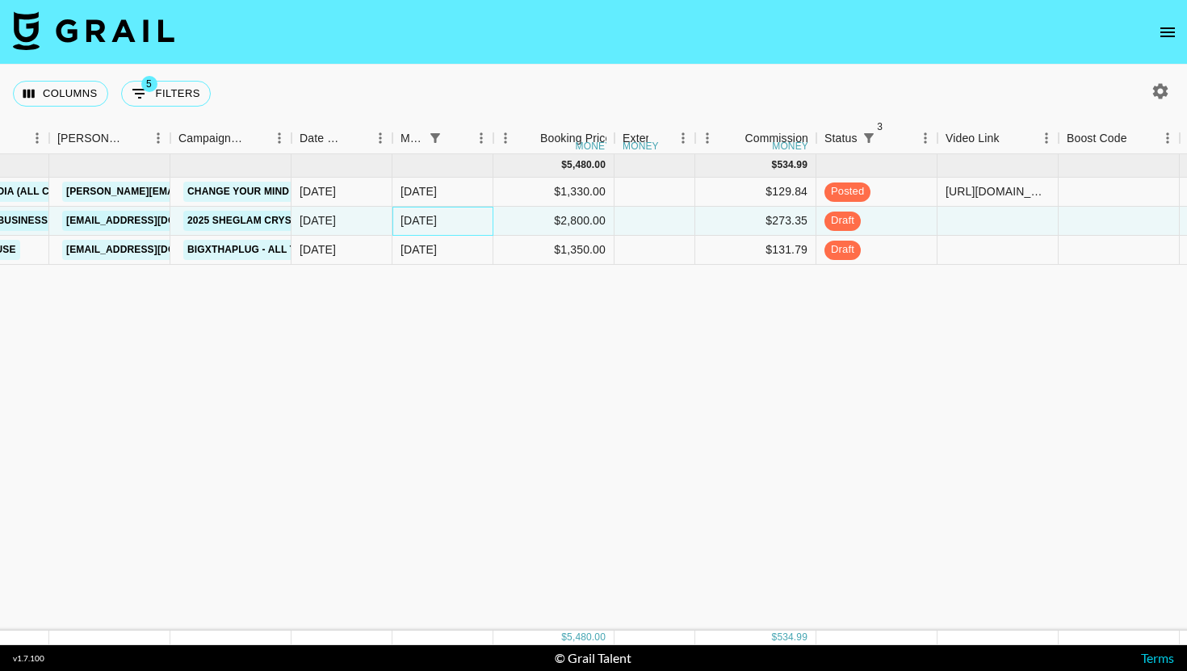
click at [422, 219] on div "[DATE]" at bounding box center [419, 220] width 36 height 16
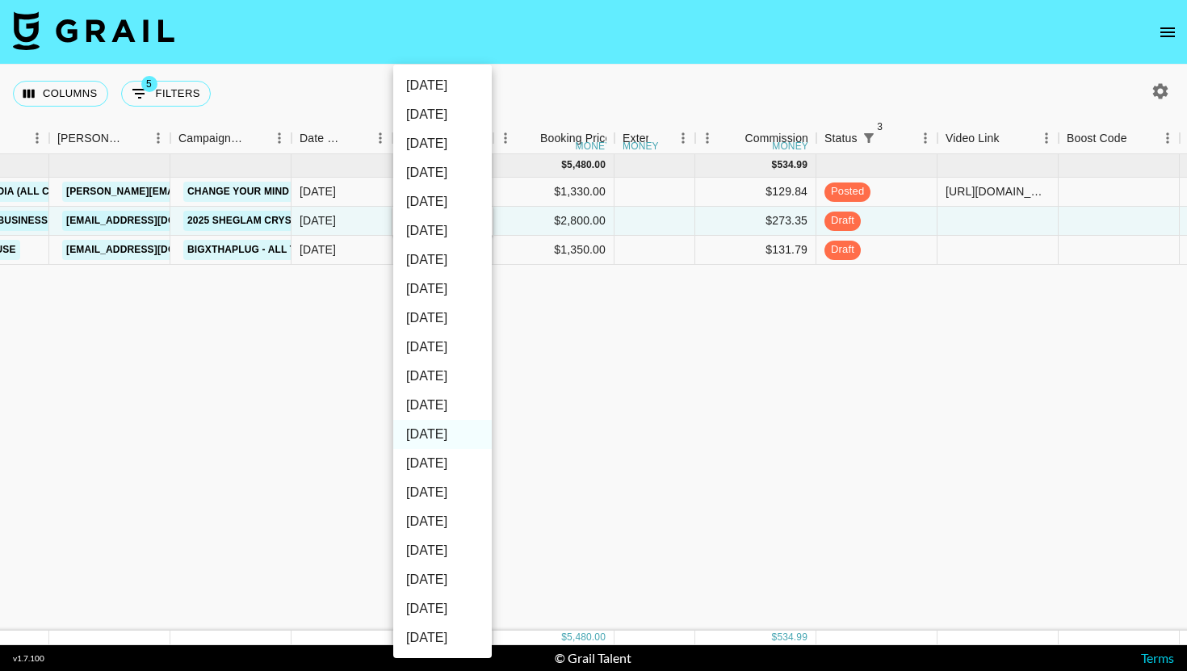
click at [454, 408] on li "[DATE]" at bounding box center [442, 405] width 99 height 29
type input "[DATE]"
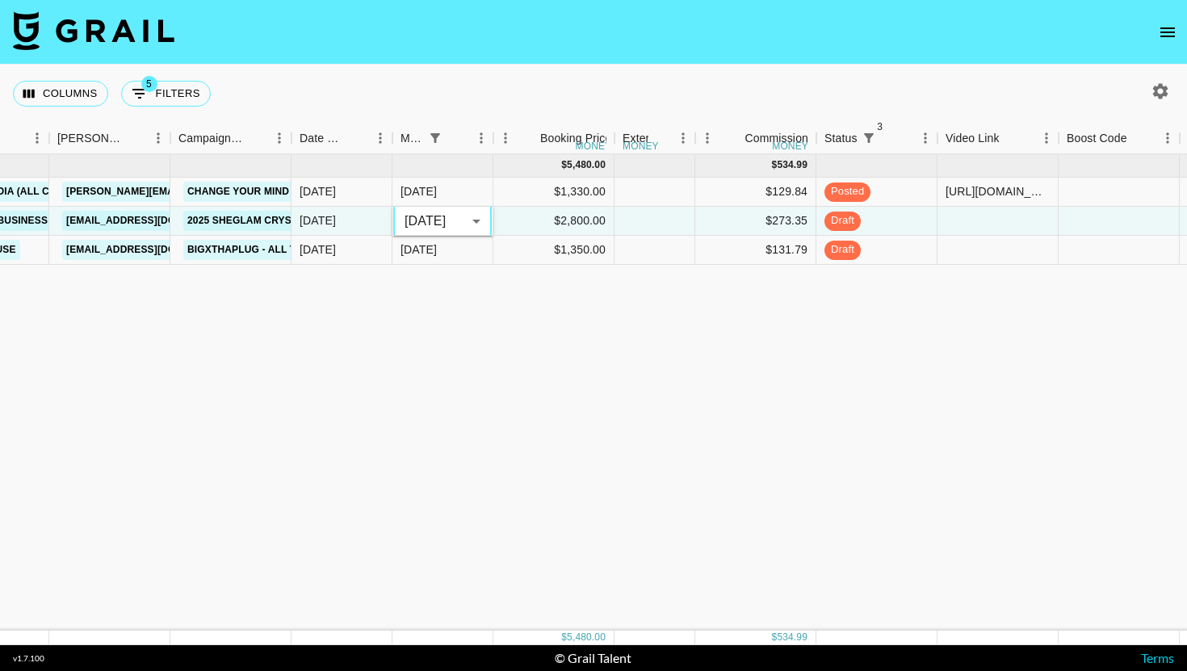
click at [686, 341] on div "[DATE] ( 3 ) $ 5,480.00 $ 534.99 recdCC5ehxvaS5abI liammillerr [EMAIL_ADDRESS][…" at bounding box center [802, 392] width 2822 height 476
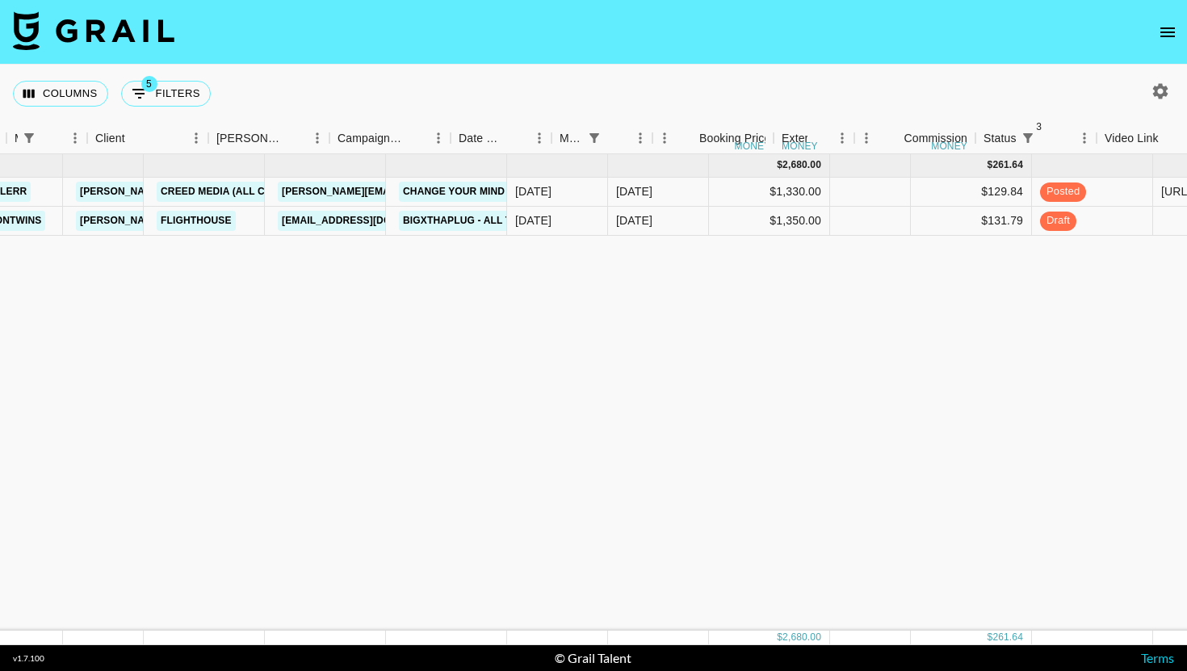
scroll to position [0, 298]
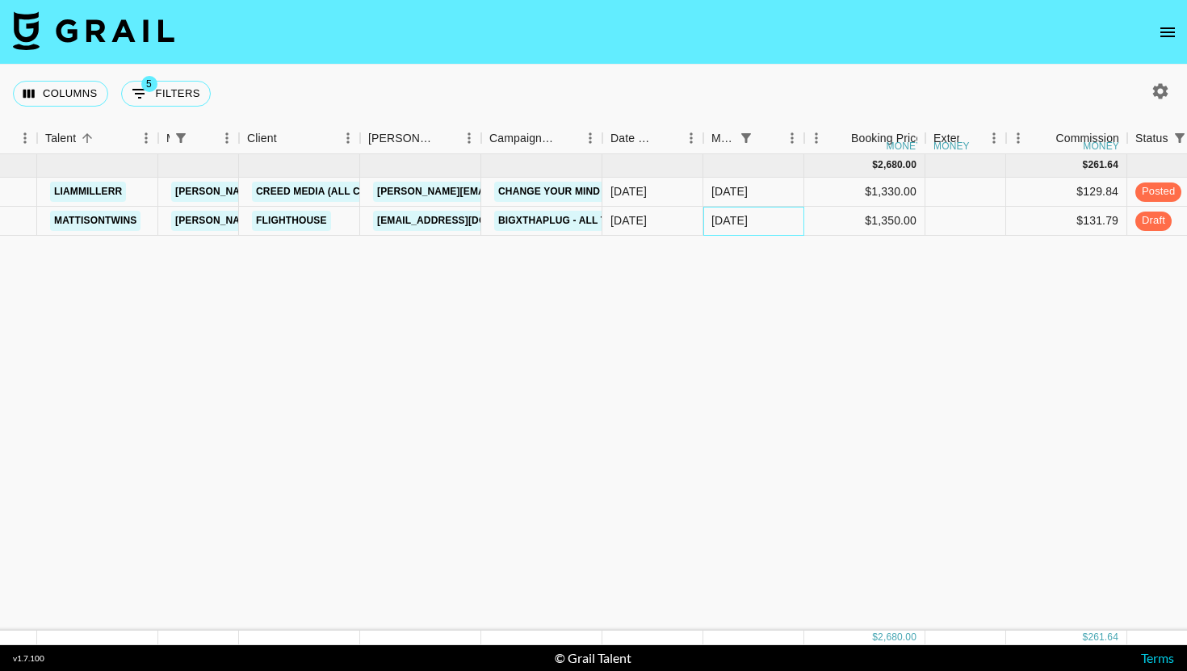
click at [770, 218] on div "[DATE]" at bounding box center [753, 221] width 101 height 29
click at [770, 216] on div "[DATE]" at bounding box center [753, 221] width 101 height 29
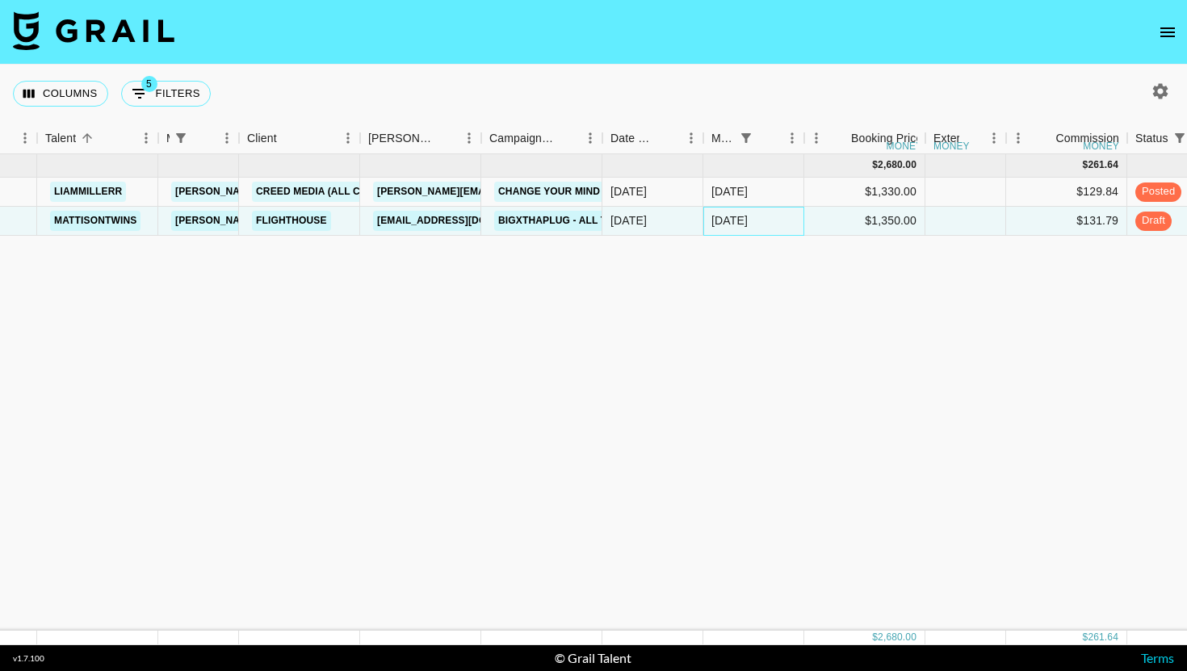
click at [770, 226] on div "[DATE]" at bounding box center [753, 221] width 101 height 29
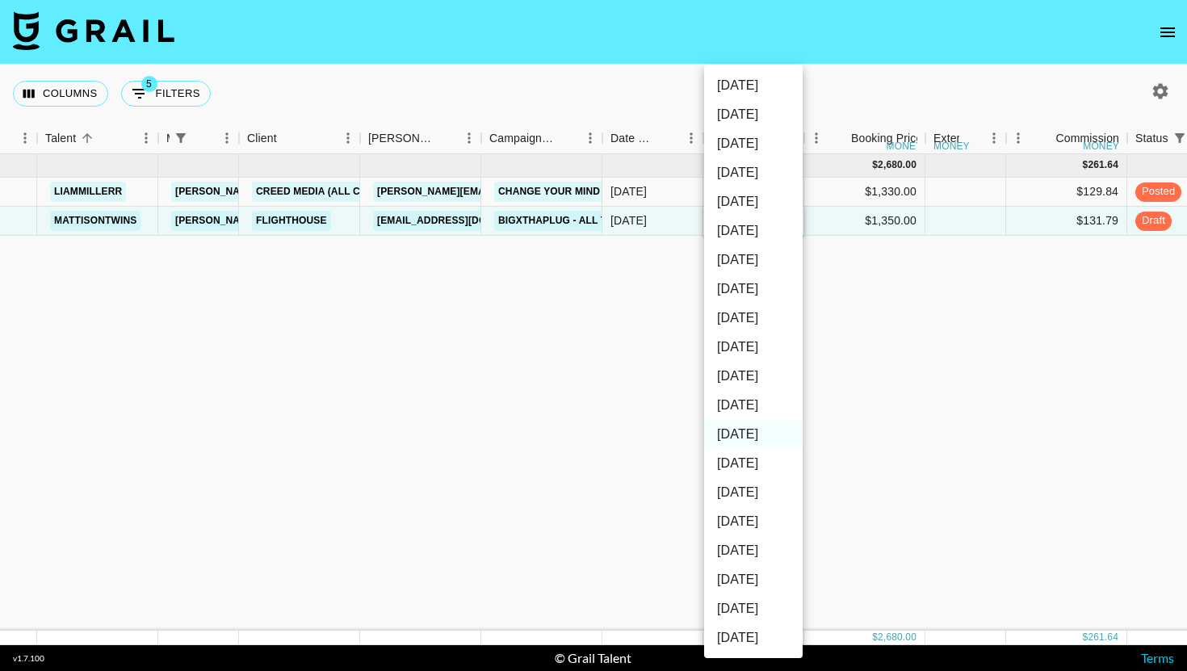
click at [767, 403] on li "[DATE]" at bounding box center [753, 405] width 99 height 29
type input "[DATE]"
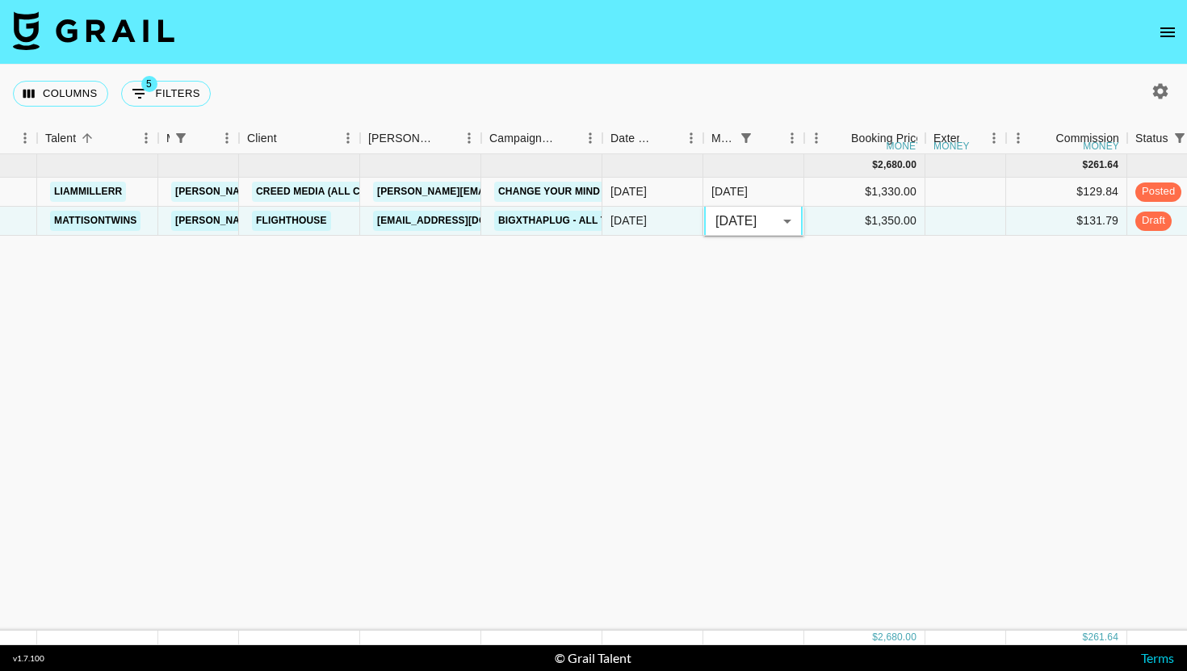
click at [767, 403] on div "[DATE] ( 2 ) $ 2,680.00 $ 261.64 recdCC5ehxvaS5abI liammillerr [EMAIL_ADDRESS][…" at bounding box center [1113, 392] width 2822 height 476
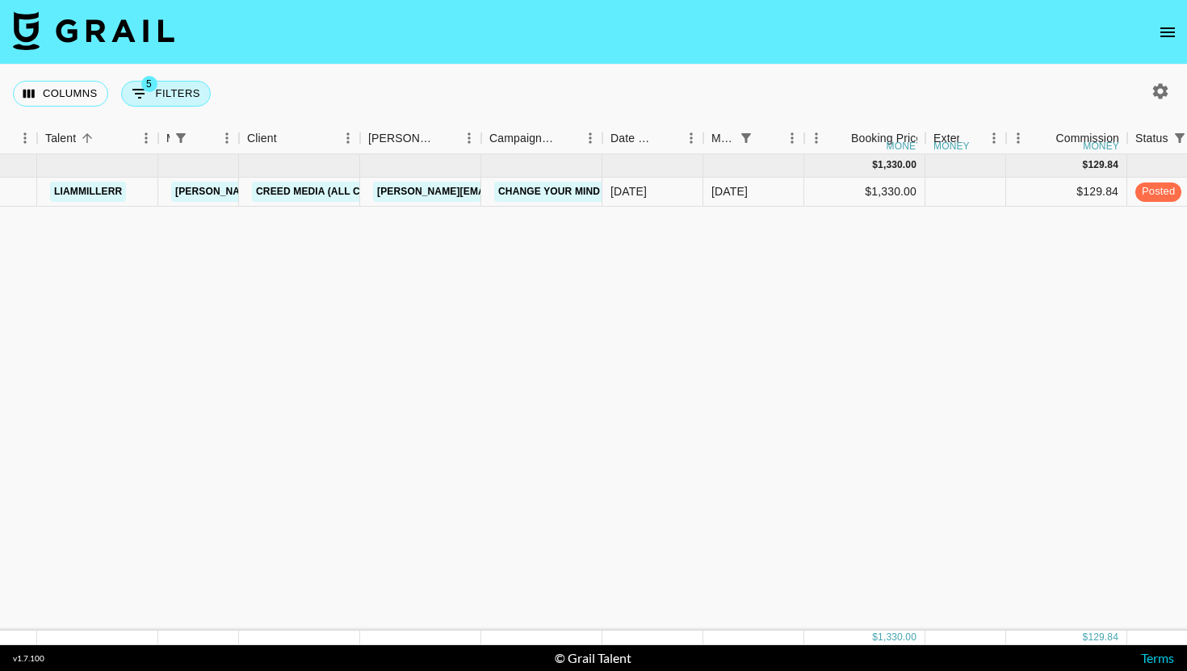
click at [175, 90] on button "5 Filters" at bounding box center [166, 94] width 90 height 26
select select "managerIds"
select select "status"
select select "not"
select select "declined"
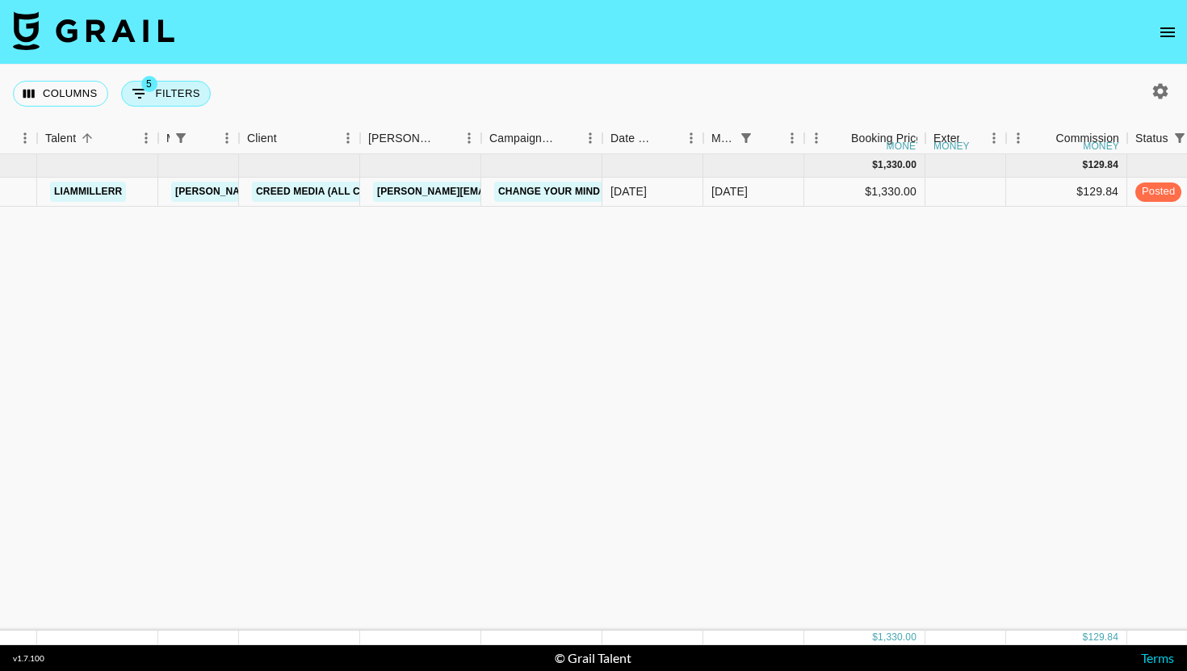
select select "status"
select select "not"
select select "cancelled"
select select "monthDue2"
select select "[DATE]"
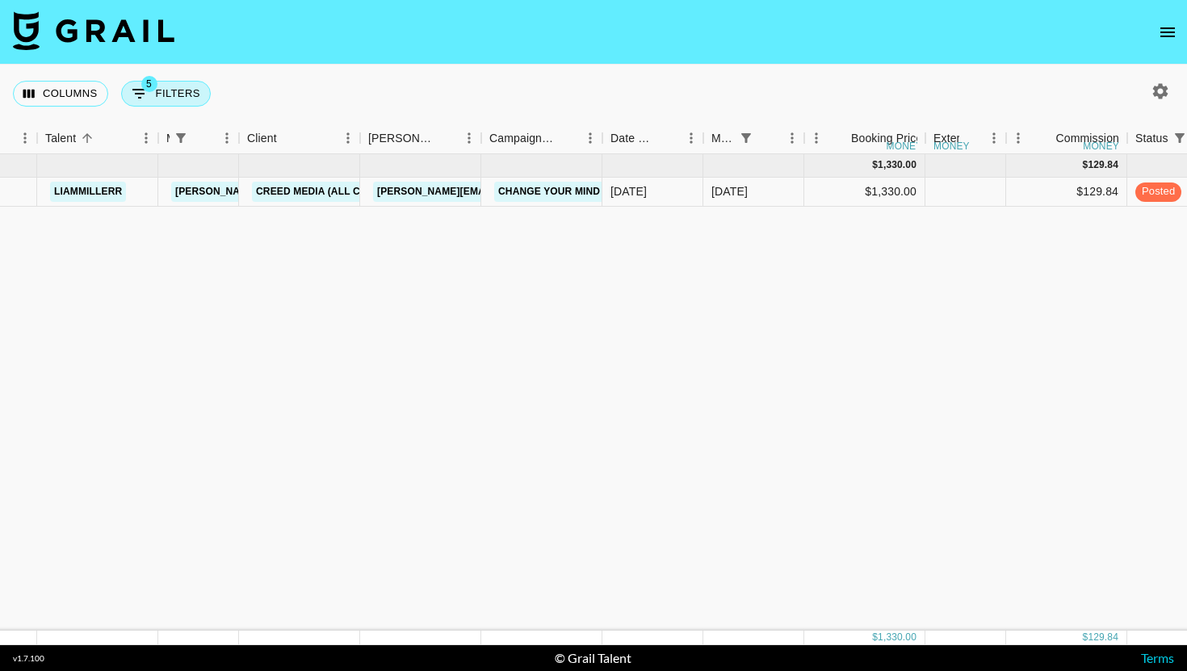
select select "status"
select select "not"
select select "approved"
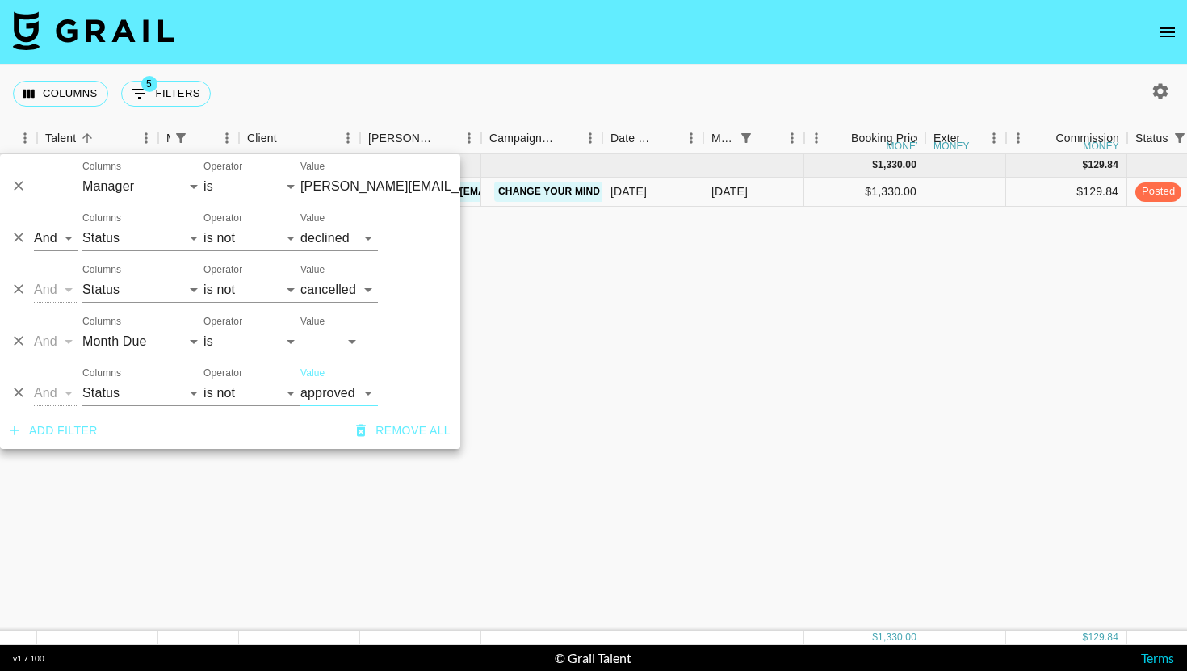
click at [15, 384] on icon "Delete" at bounding box center [18, 392] width 16 height 16
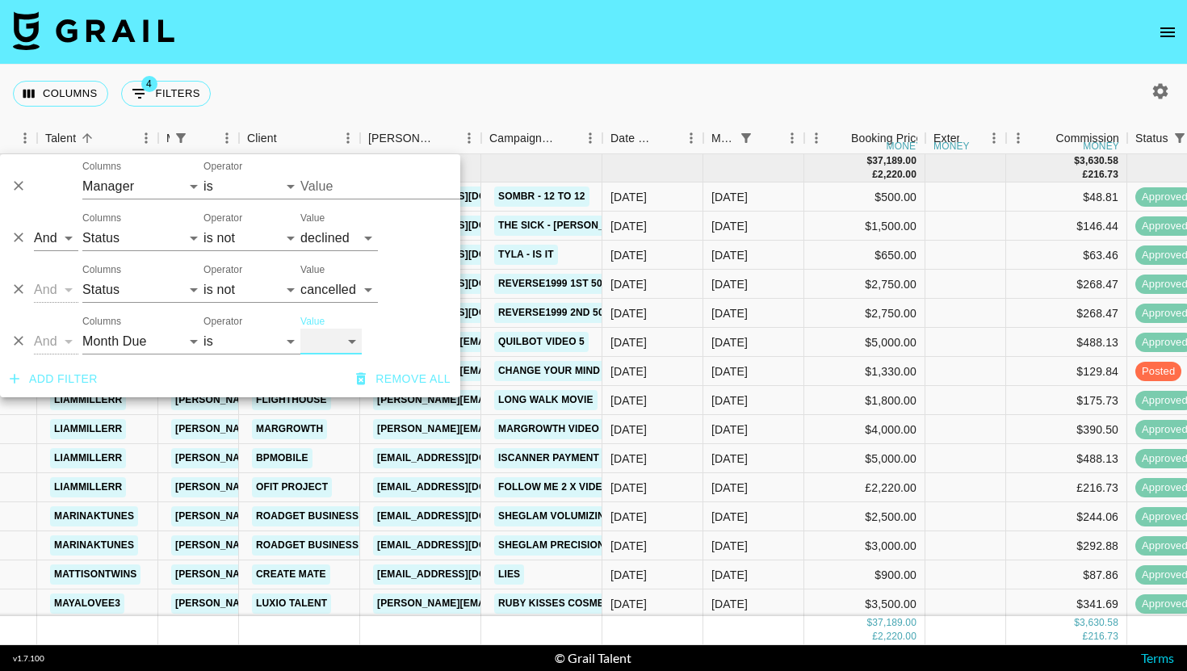
type input "[PERSON_NAME][EMAIL_ADDRESS][DOMAIN_NAME]"
click at [761, 88] on div "Columns 4 Filters + Booking" at bounding box center [593, 94] width 1187 height 58
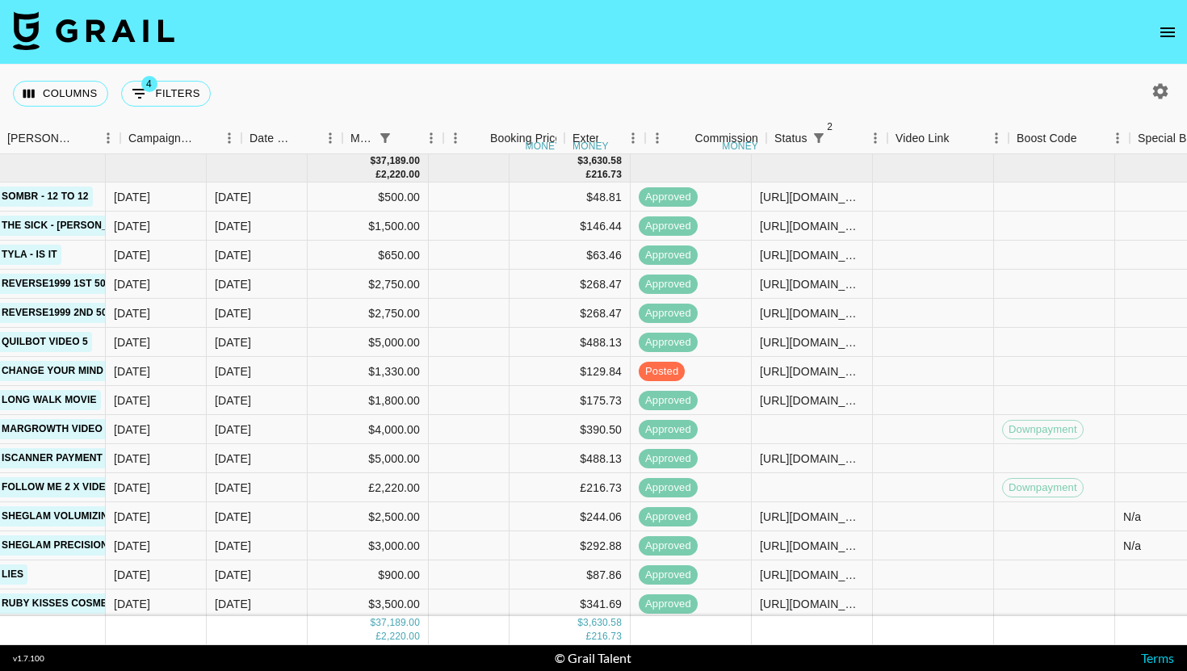
scroll to position [0, 834]
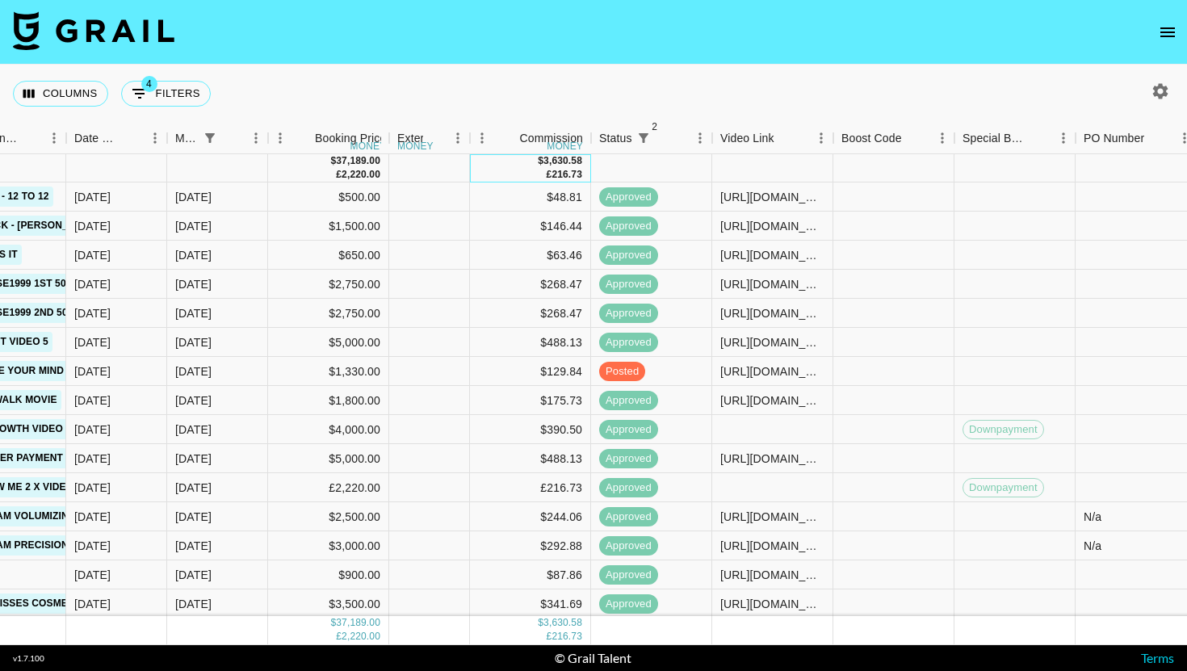
click at [569, 163] on div "3,630.58" at bounding box center [562, 161] width 39 height 14
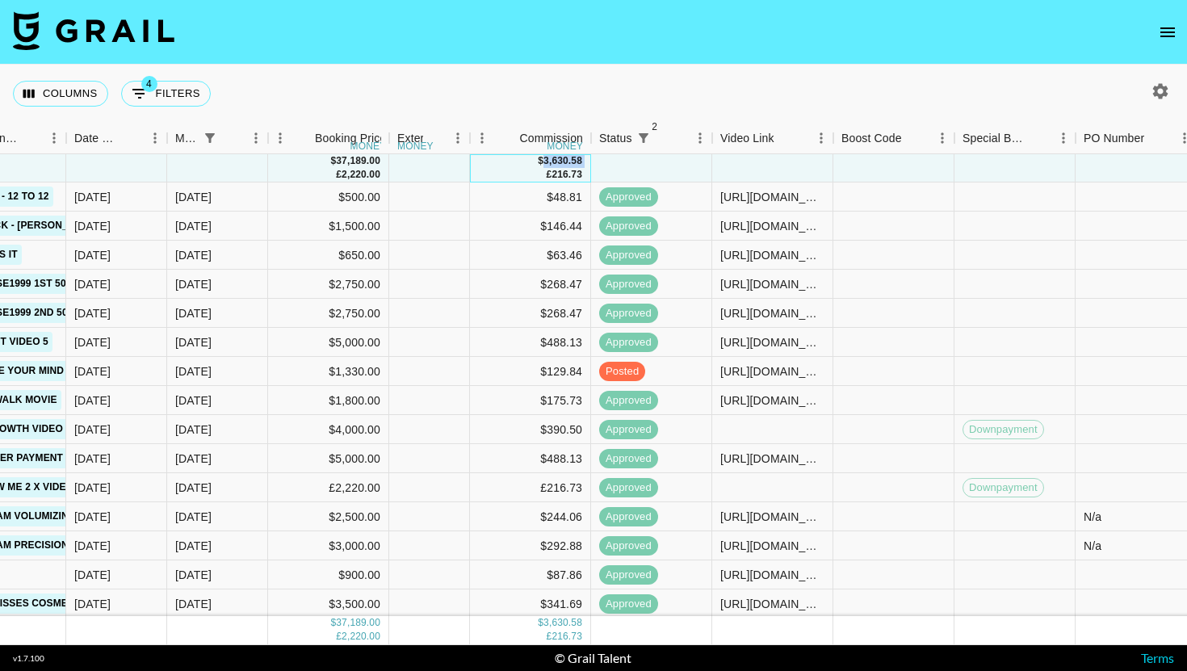
click at [569, 163] on div "3,630.58" at bounding box center [562, 161] width 39 height 14
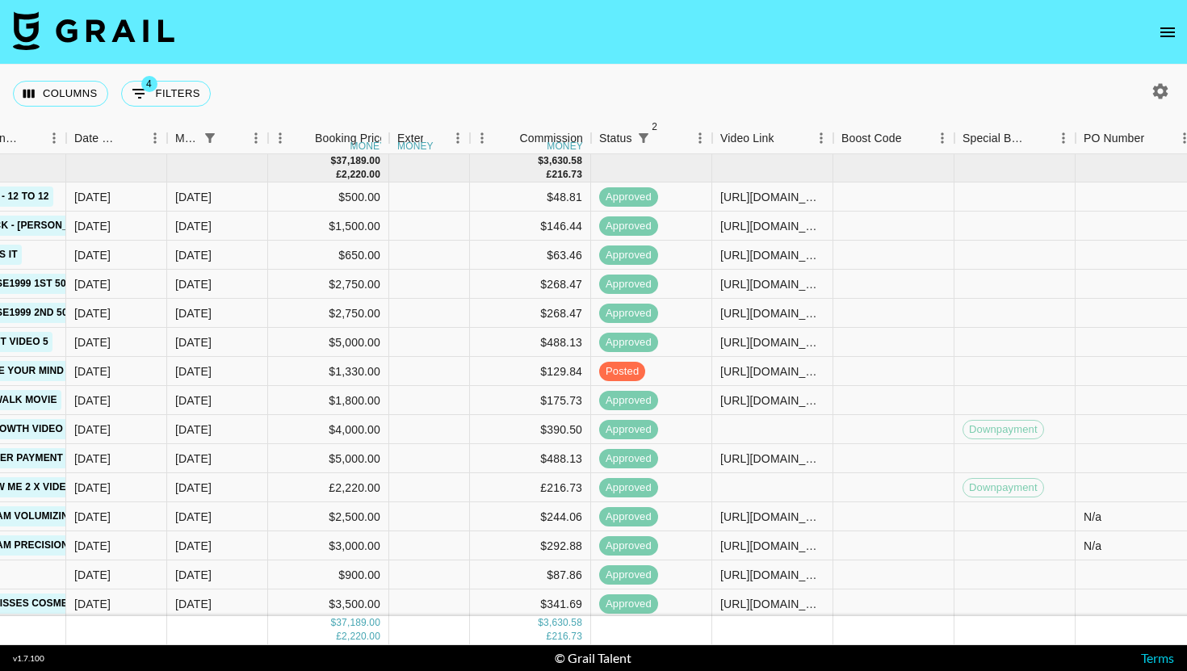
click at [522, 109] on div "Columns 4 Filters + Booking" at bounding box center [593, 94] width 1187 height 58
click at [175, 108] on div "Columns 4 Filters + Booking" at bounding box center [115, 94] width 204 height 58
click at [175, 105] on button "4 Filters" at bounding box center [166, 94] width 90 height 26
select select "managerIds"
select select "status"
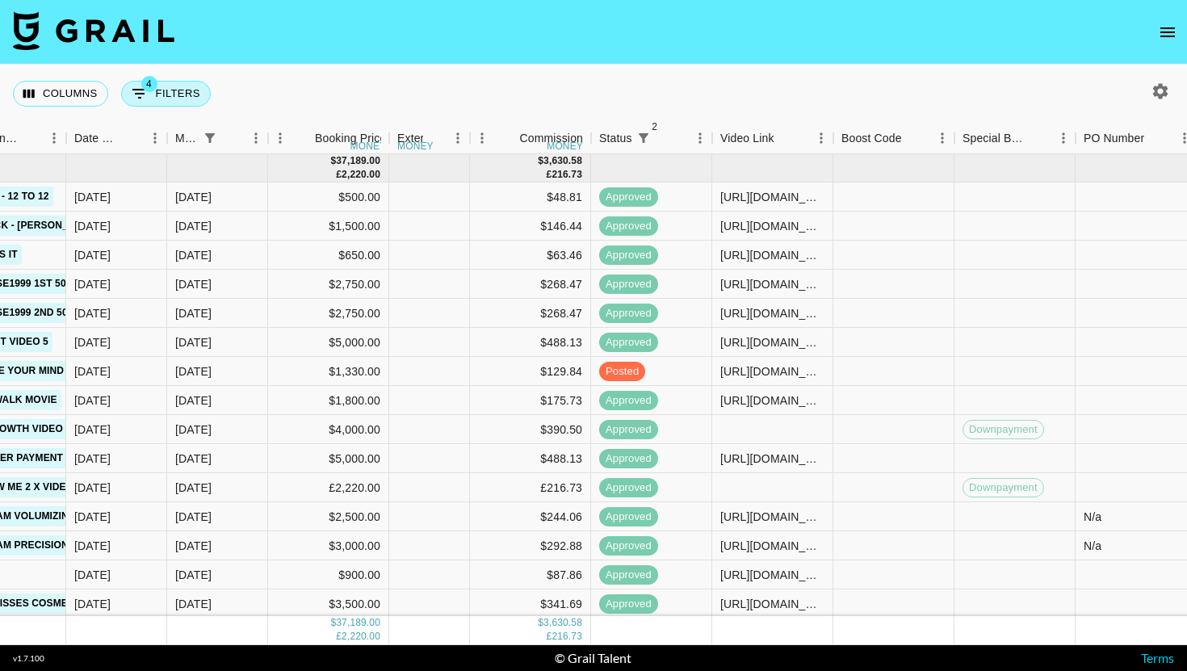
select select "not"
select select "declined"
select select "status"
select select "not"
select select "cancelled"
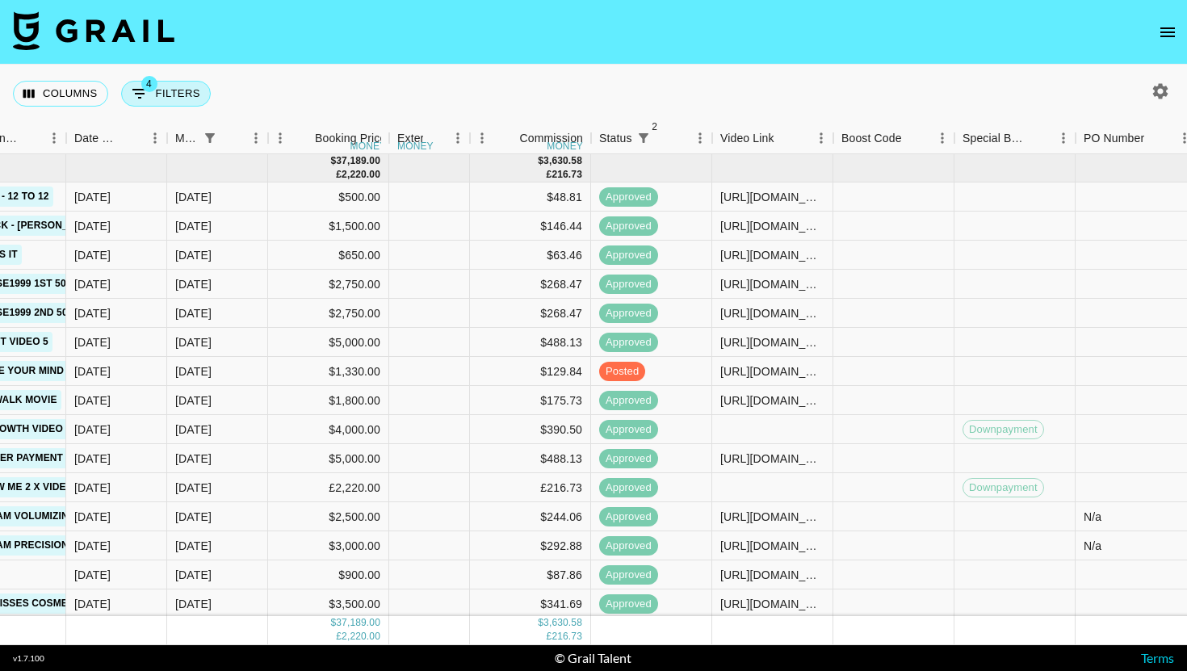
select select "monthDue2"
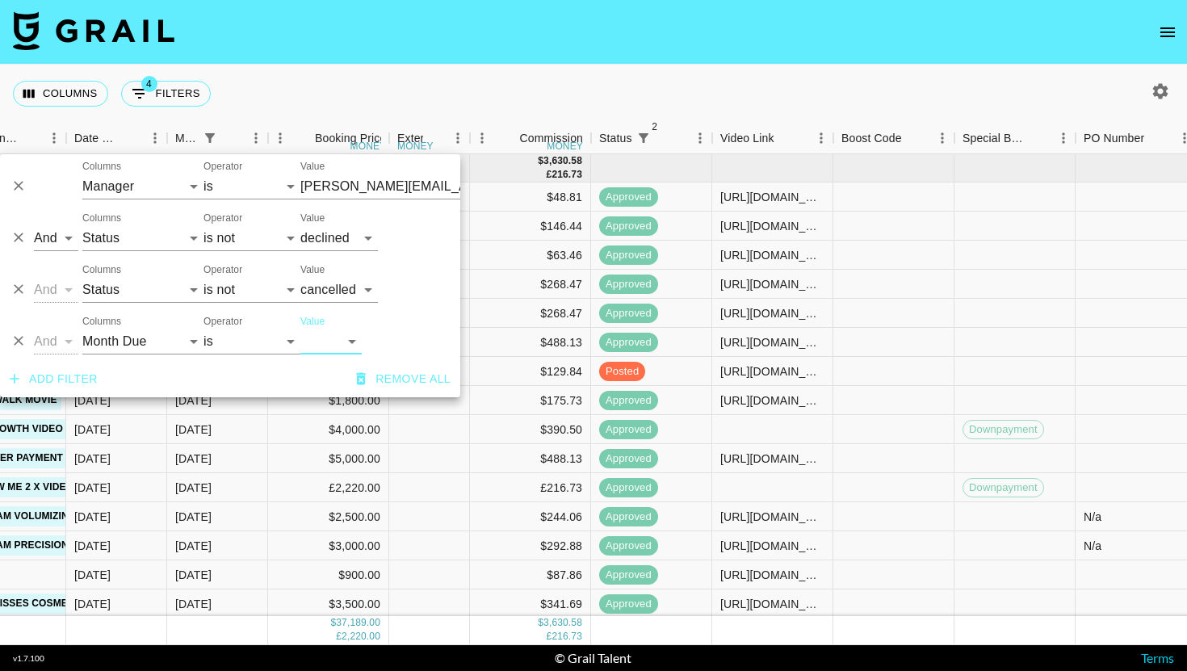
click at [341, 342] on select "[DATE] [DATE] '[DATE] May '[DATE] Mar '[DATE] Jan '[DATE] Nov '[DATE] Sep '[DAT…" at bounding box center [330, 342] width 61 height 26
select select "[DATE]"
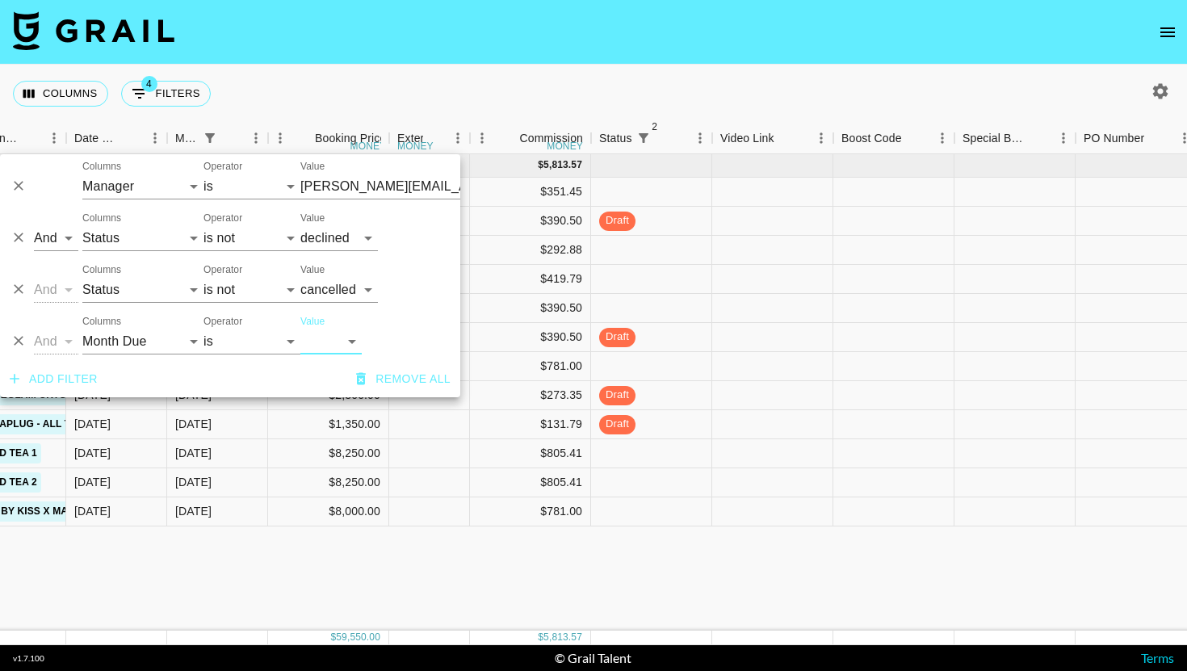
click at [564, 613] on div "[DATE] ( 12 ) $ 59,550.00 $ 5,813.57 recaV9FhhRDuPIhhy kkoroba [EMAIL_ADDRESS][…" at bounding box center [577, 392] width 2822 height 476
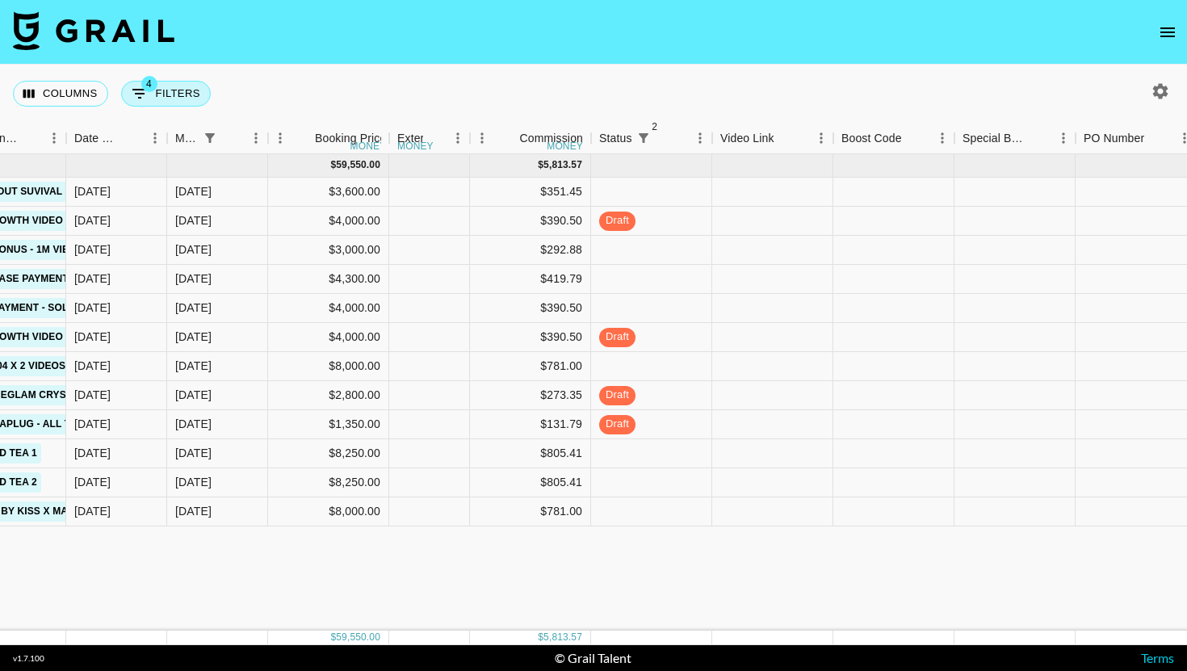
click at [182, 91] on button "4 Filters" at bounding box center [166, 94] width 90 height 26
select select "managerIds"
select select "status"
select select "not"
select select "declined"
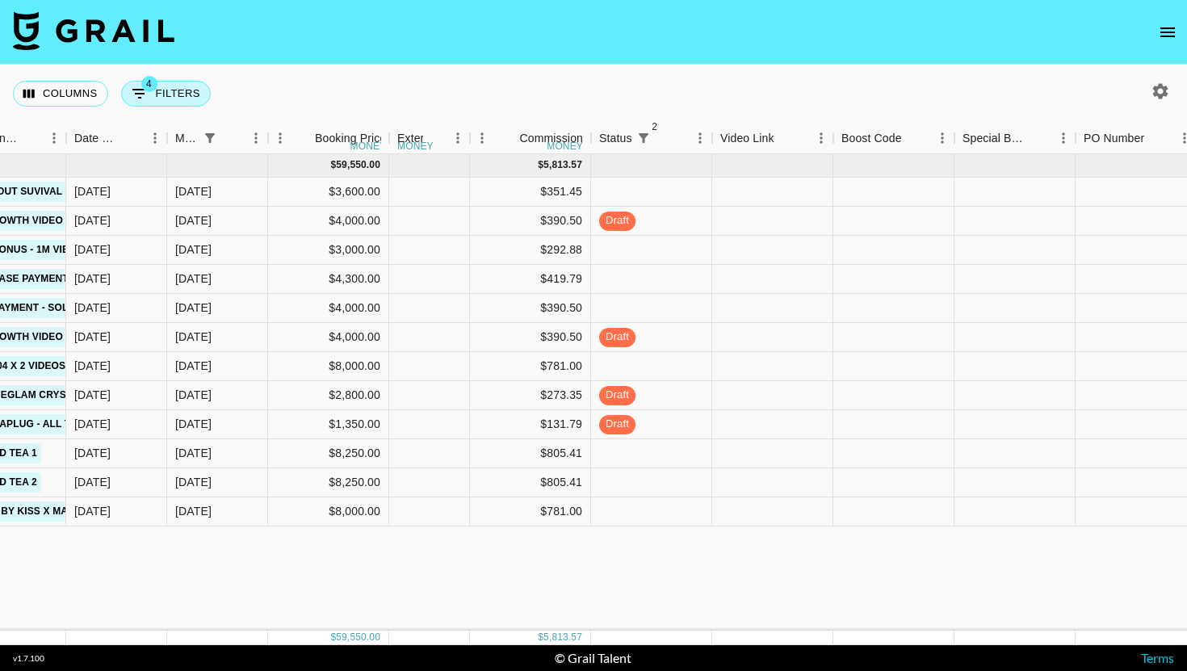
select select "status"
select select "not"
select select "cancelled"
select select "monthDue2"
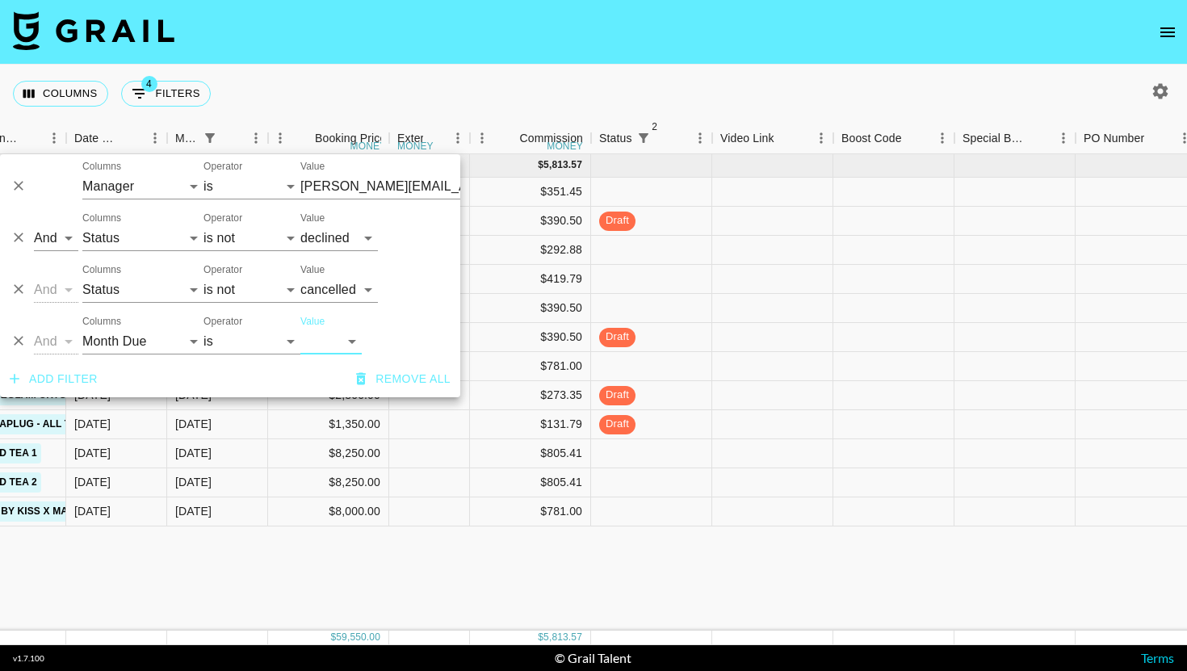
click at [351, 352] on select "[DATE] [DATE] '[DATE] May '[DATE] Mar '[DATE] Jan '[DATE] Nov '[DATE] Sep '[DAT…" at bounding box center [330, 342] width 61 height 26
select select "[DATE]"
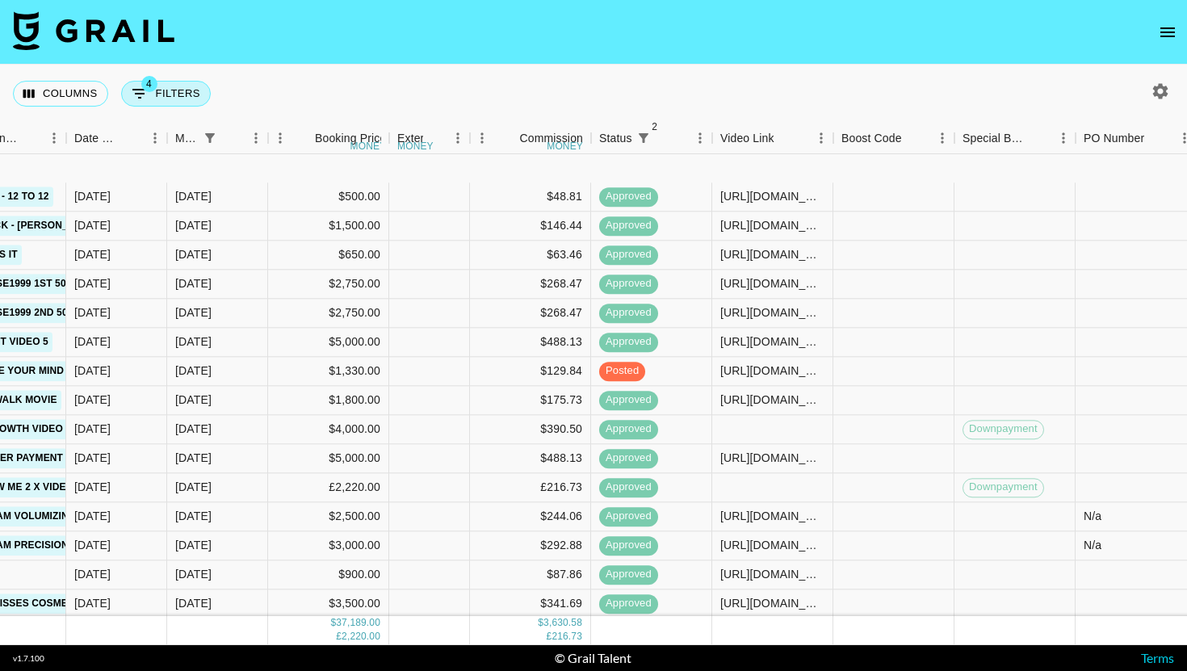
scroll to position [89, 834]
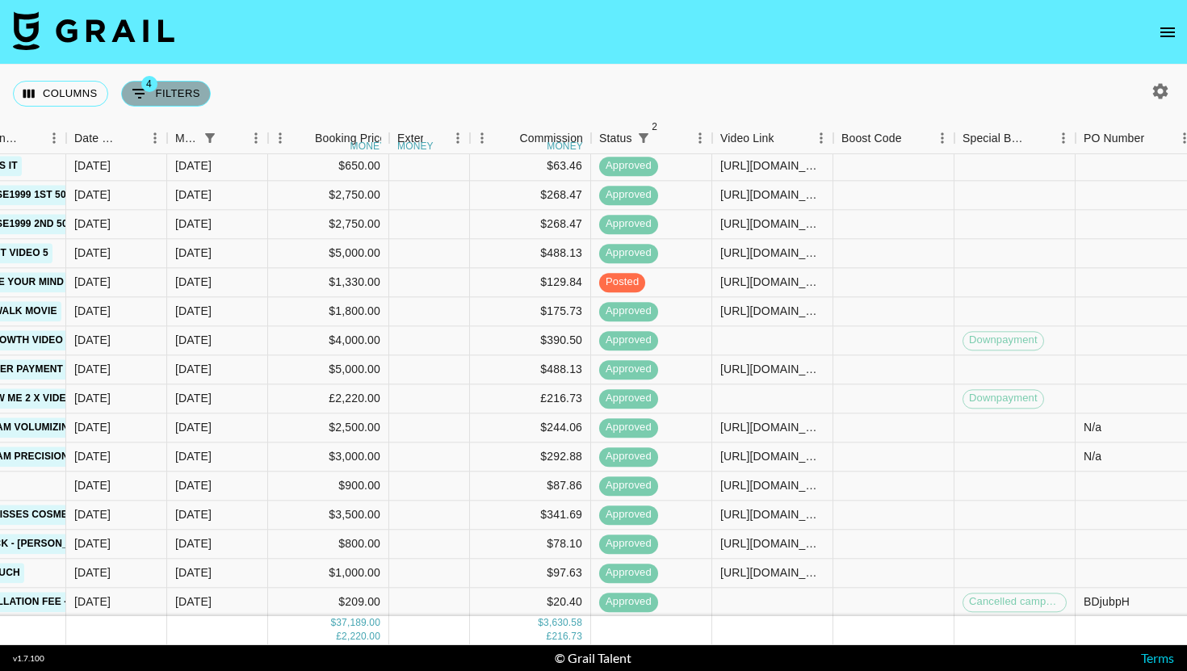
click at [179, 96] on button "4 Filters" at bounding box center [166, 94] width 90 height 26
select select "managerIds"
select select "status"
select select "not"
select select "declined"
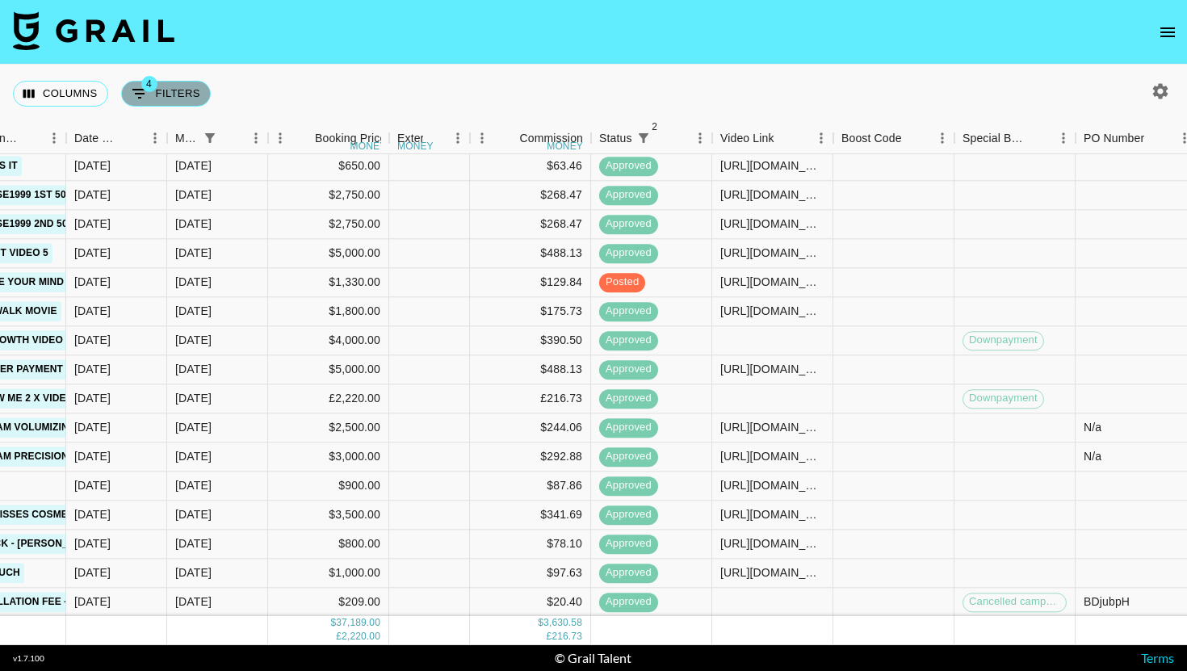
select select "status"
select select "not"
select select "cancelled"
select select "monthDue2"
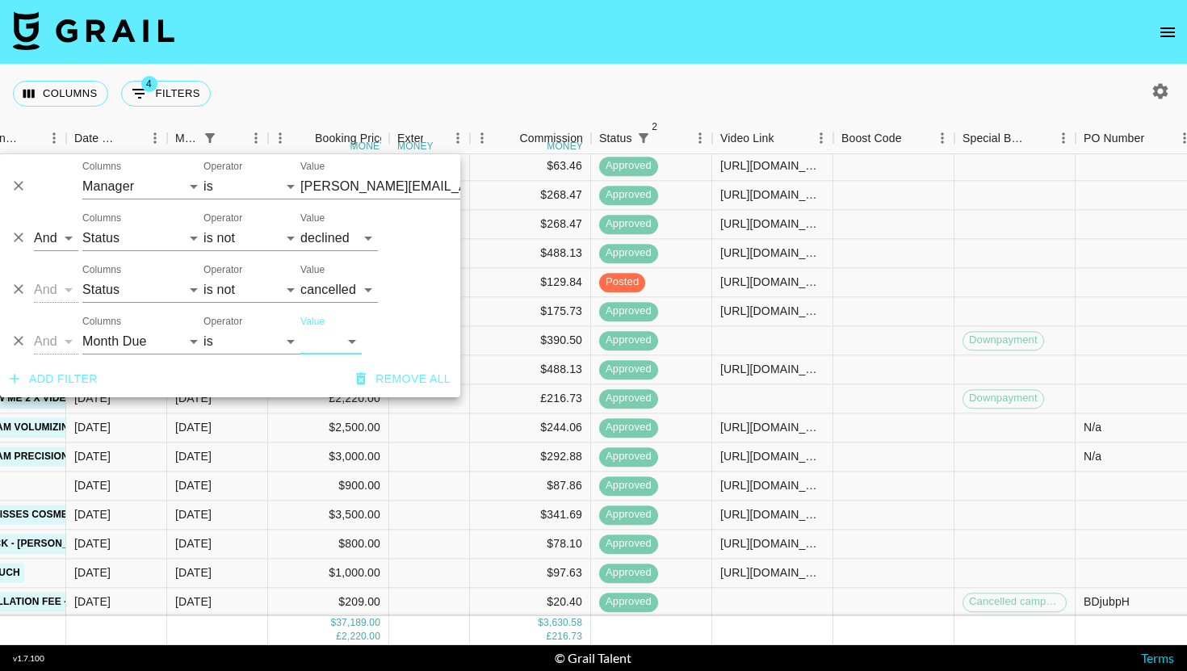
click at [337, 354] on div "And Or Columns Grail Platform ID Airtable ID Talent Manager Client [PERSON_NAME…" at bounding box center [230, 335] width 460 height 52
click at [337, 350] on select "[DATE] [DATE] '[DATE] May '[DATE] Mar '[DATE] Jan '[DATE] Nov '[DATE] Sep '[DAT…" at bounding box center [330, 342] width 61 height 26
click at [329, 342] on select "[DATE] [DATE] '[DATE] May '[DATE] Mar '[DATE] Jan '[DATE] Nov '[DATE] Sep '[DAT…" at bounding box center [330, 342] width 61 height 26
select select "[DATE]"
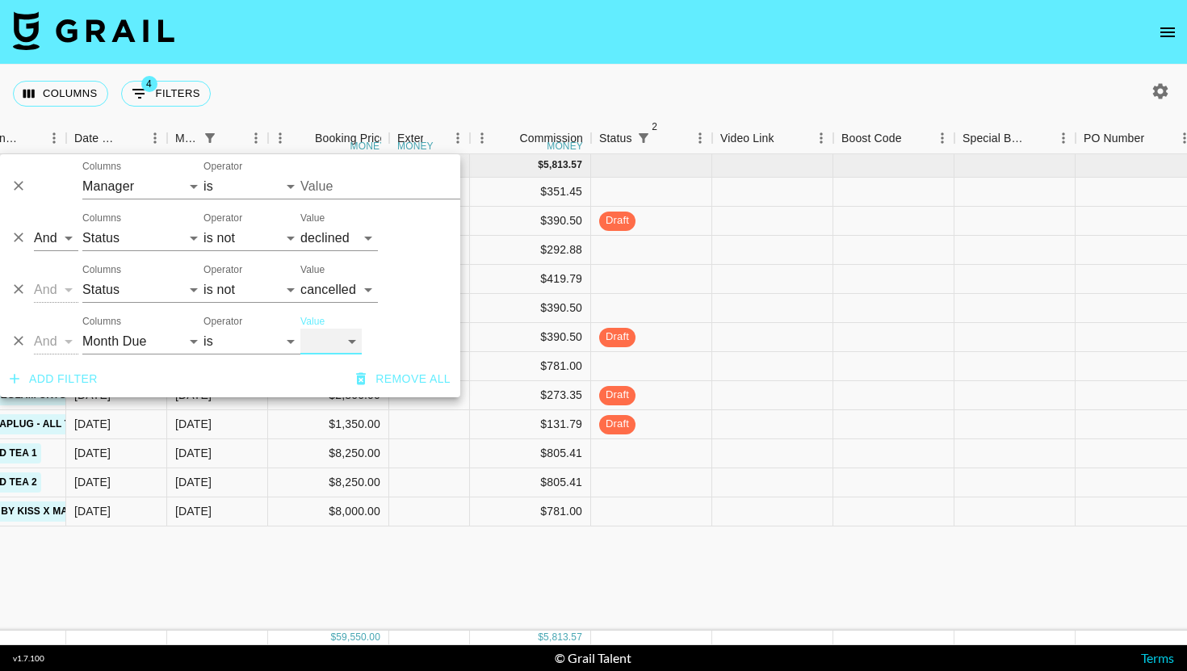
scroll to position [0, 834]
type input "[PERSON_NAME][EMAIL_ADDRESS][DOMAIN_NAME]"
click at [361, 338] on select "[DATE] [DATE] '[DATE] May '[DATE] Mar '[DATE] Jan '[DATE] Nov '[DATE] Sep '[DAT…" at bounding box center [330, 342] width 61 height 26
select select "[DATE]"
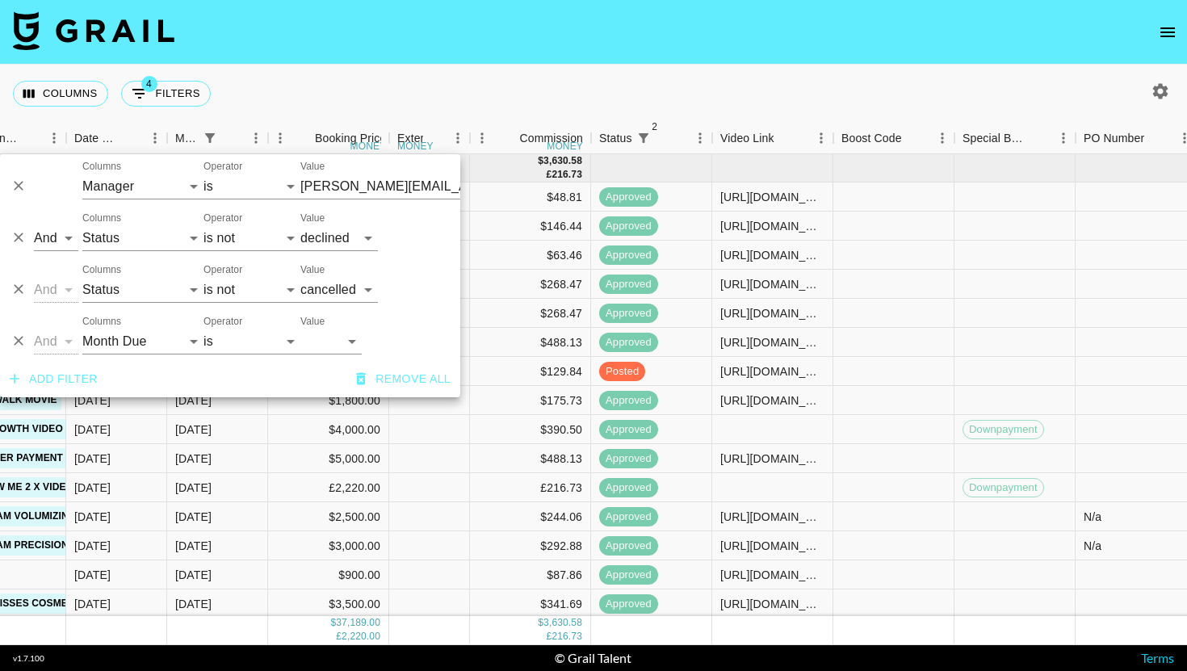
click at [652, 56] on nav at bounding box center [593, 32] width 1187 height 65
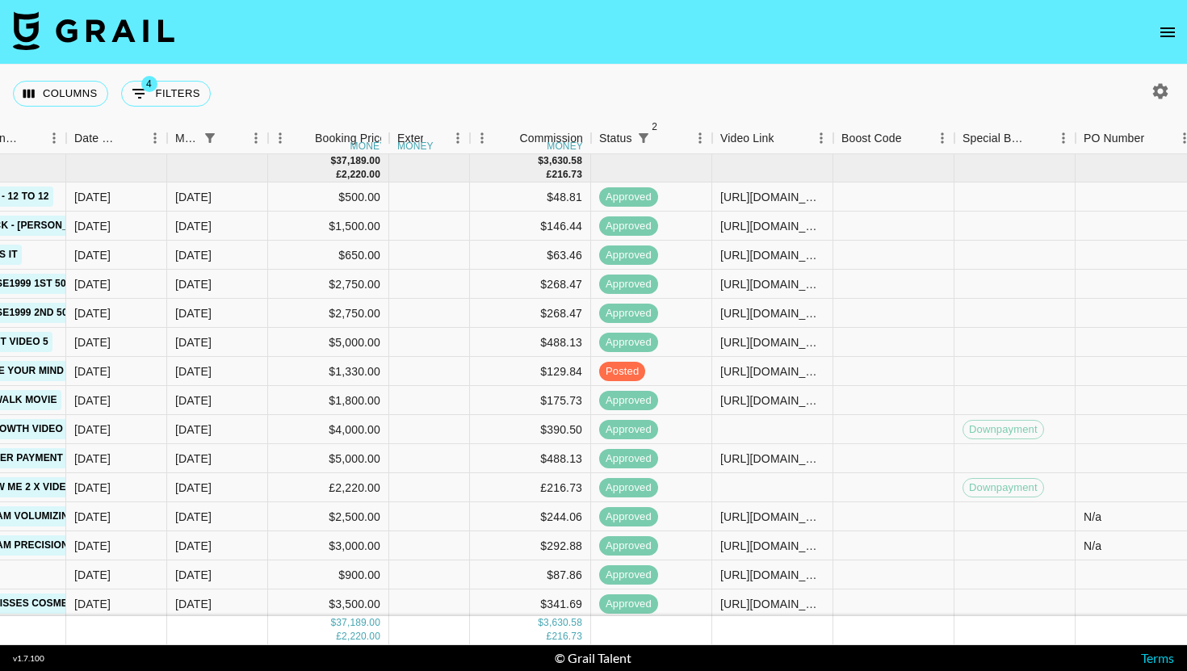
click at [121, 81] on button "4 Filters" at bounding box center [166, 94] width 90 height 26
select select "managerIds"
select select "status"
select select "not"
select select "declined"
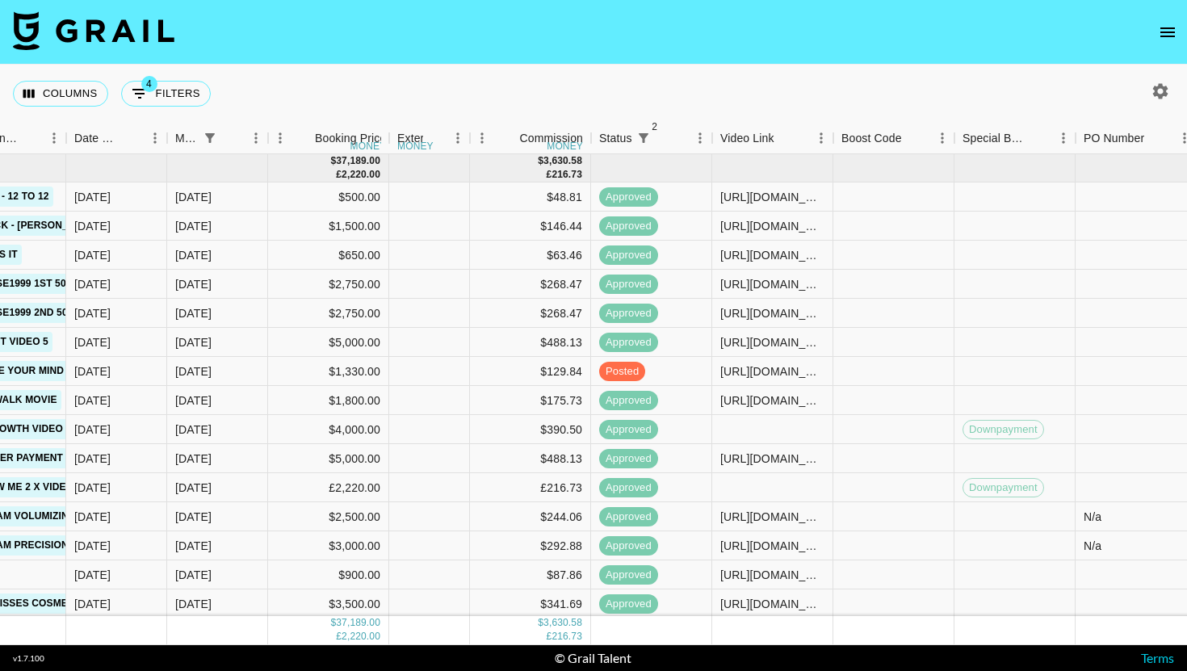
select select "status"
select select "not"
select select "cancelled"
select select "monthDue2"
select select "[DATE]"
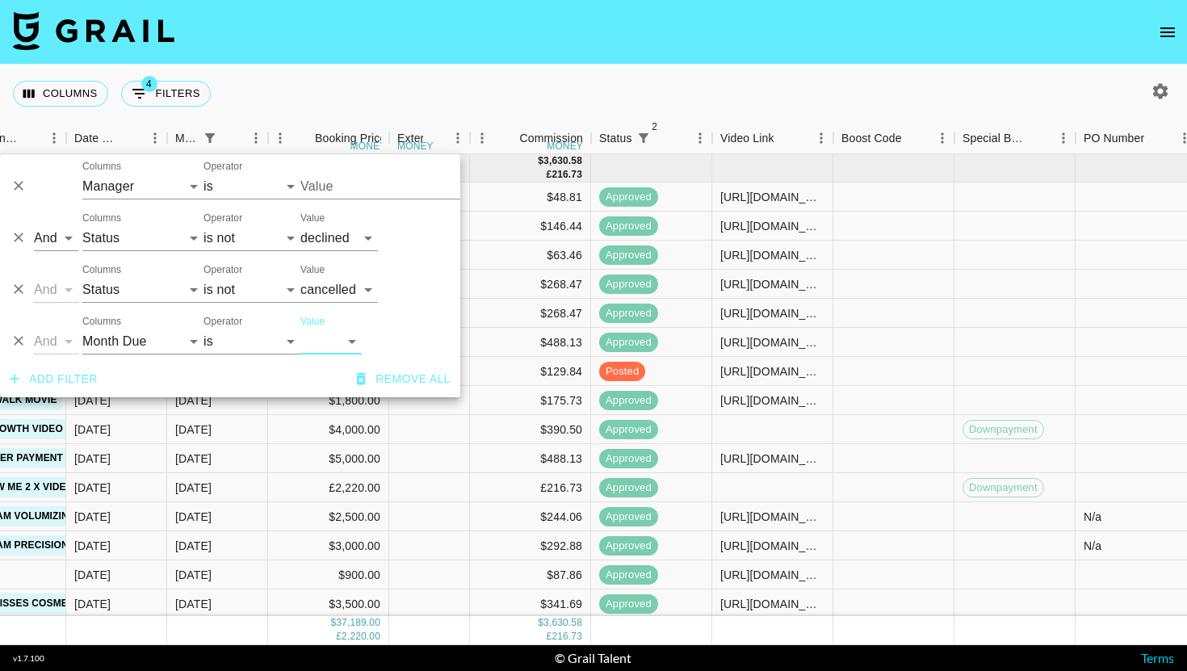
type input "[PERSON_NAME][EMAIL_ADDRESS][DOMAIN_NAME]"
